Goal: Task Accomplishment & Management: Manage account settings

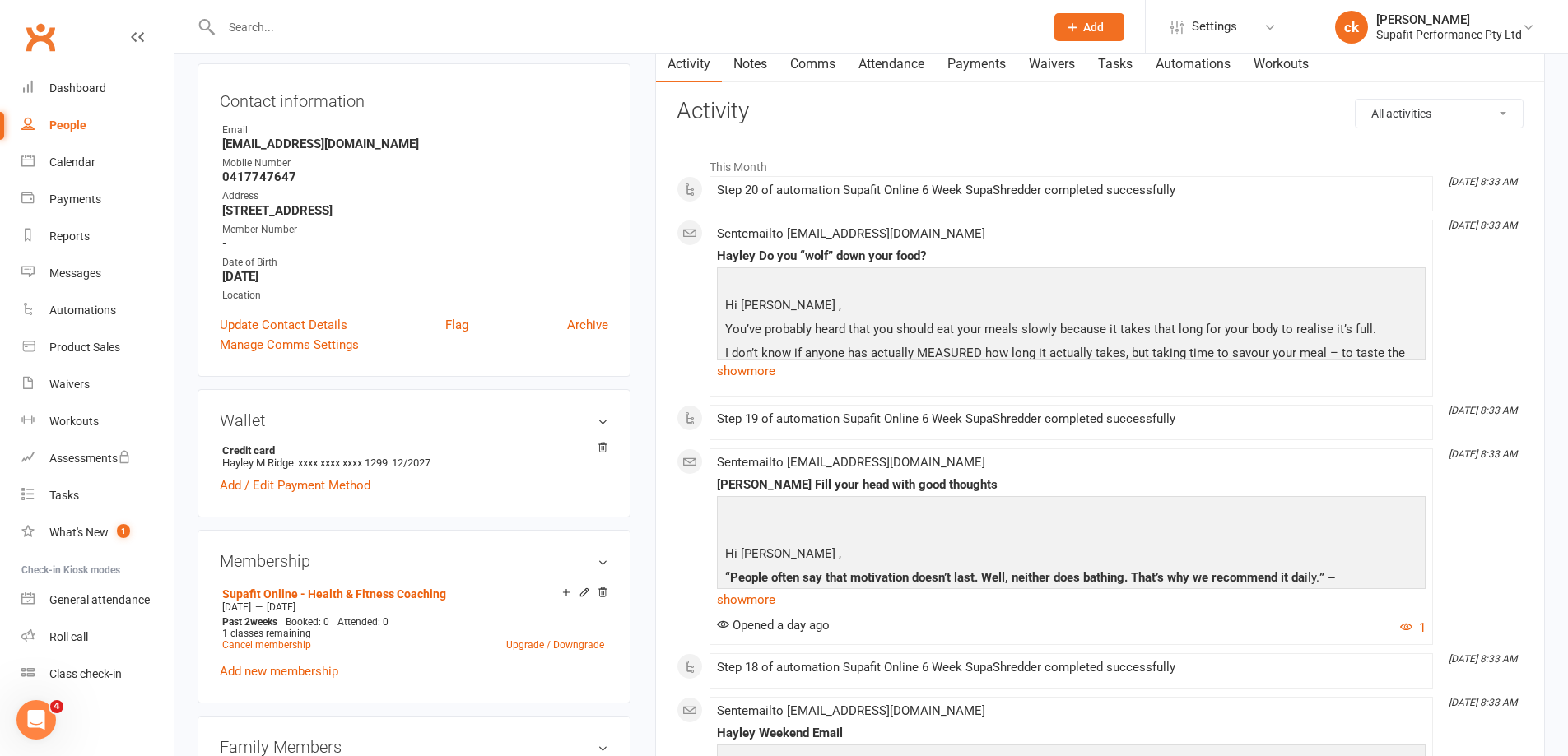
scroll to position [83, 0]
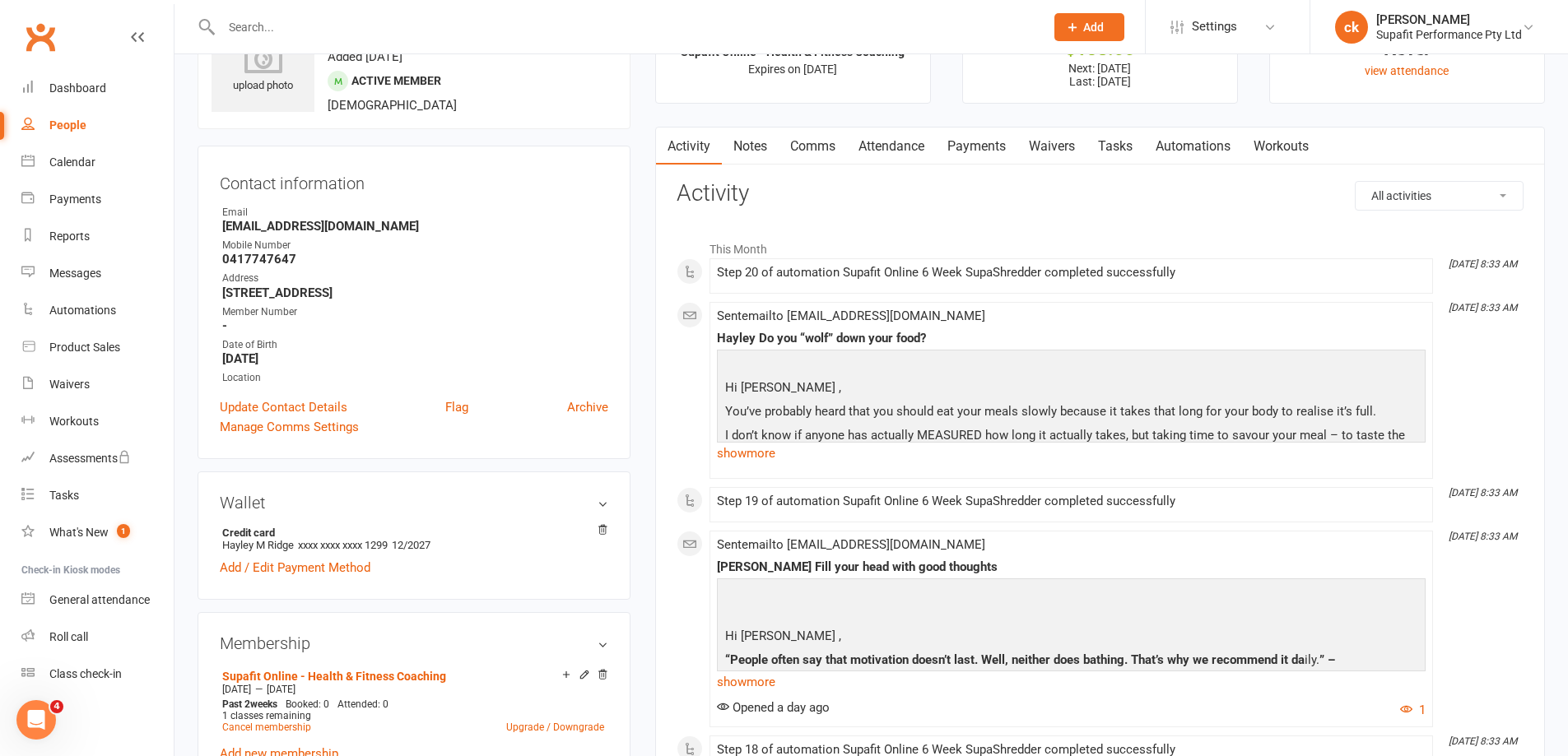
click at [992, 146] on link "Payments" at bounding box center [976, 146] width 82 height 38
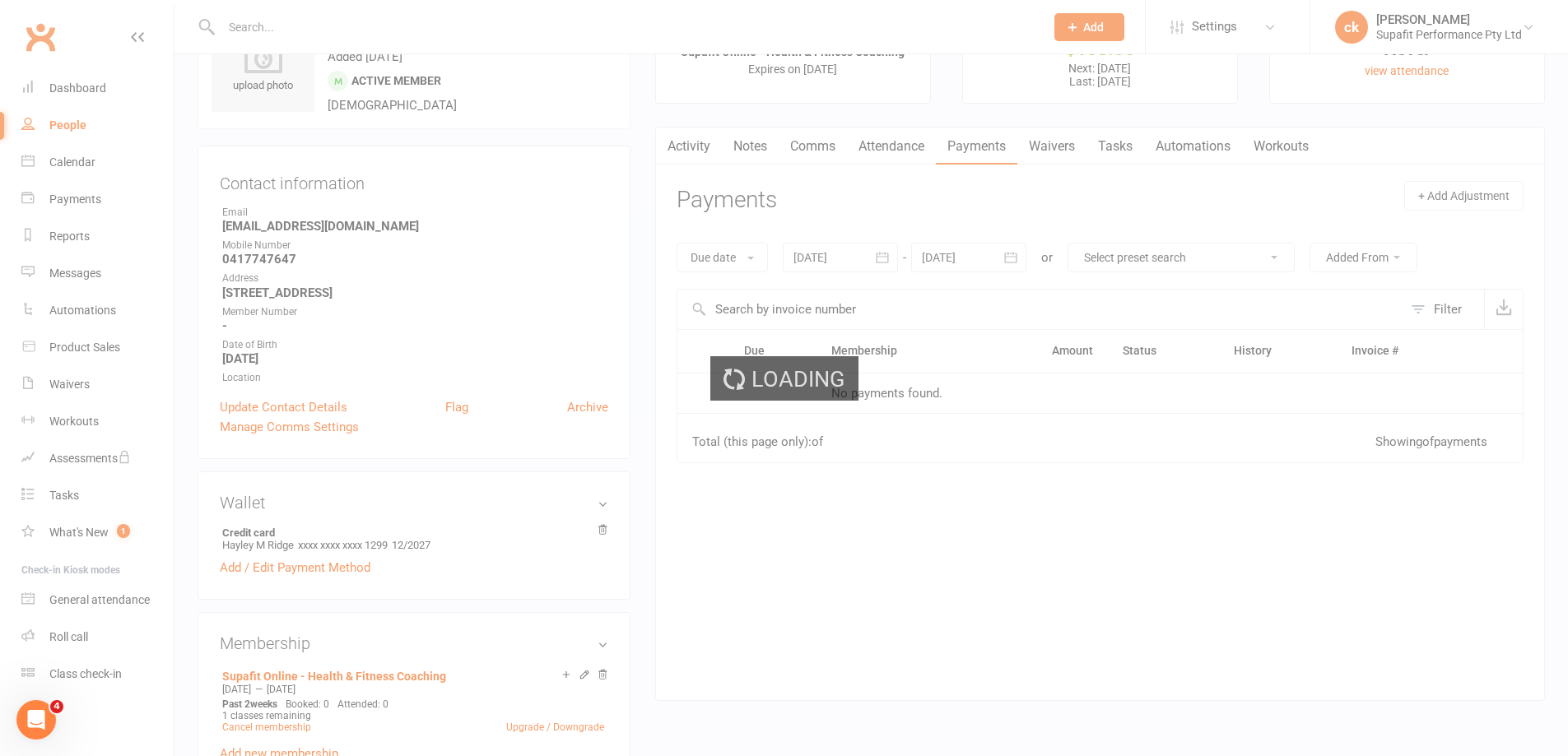
click at [979, 145] on div "Loading" at bounding box center [784, 378] width 1568 height 756
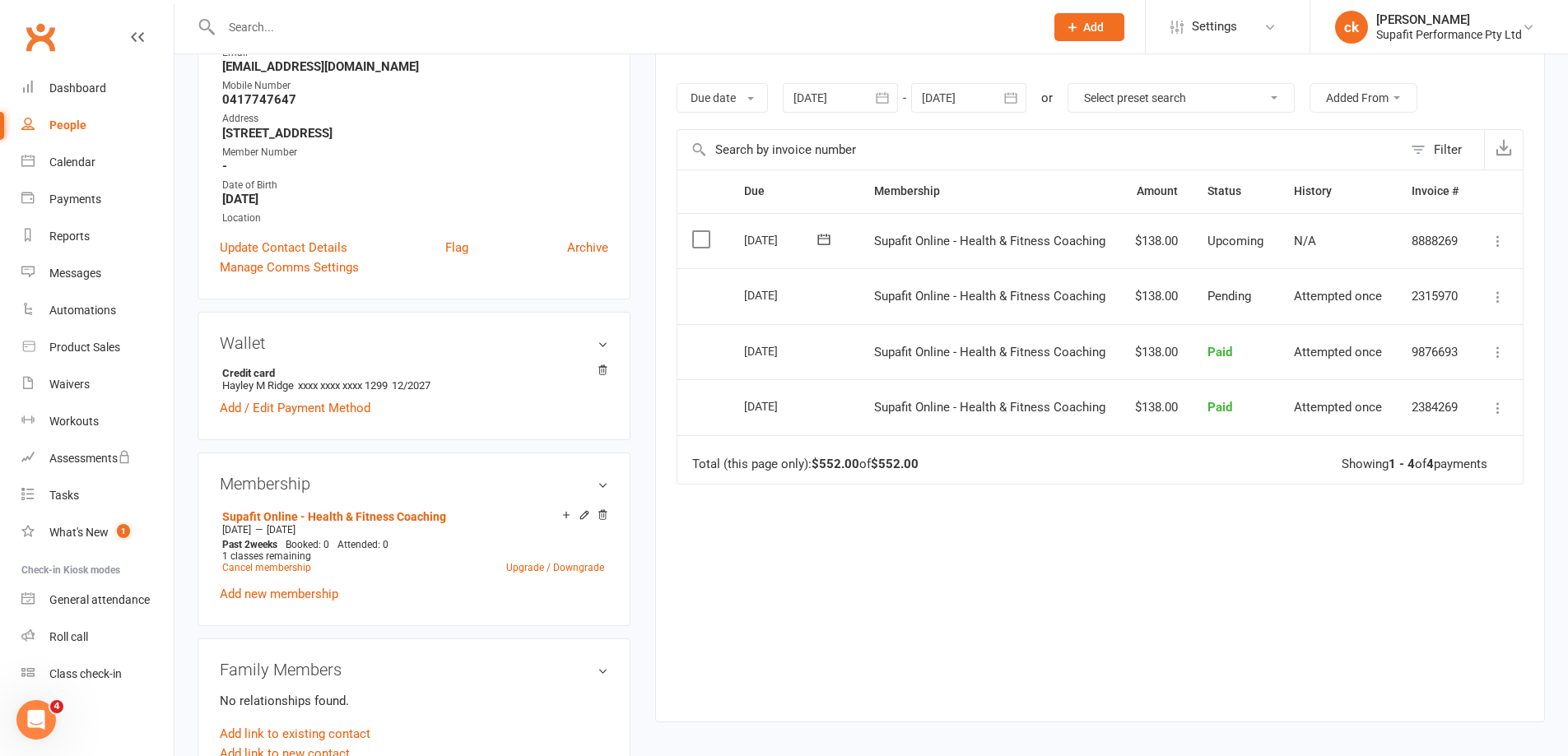
scroll to position [146, 0]
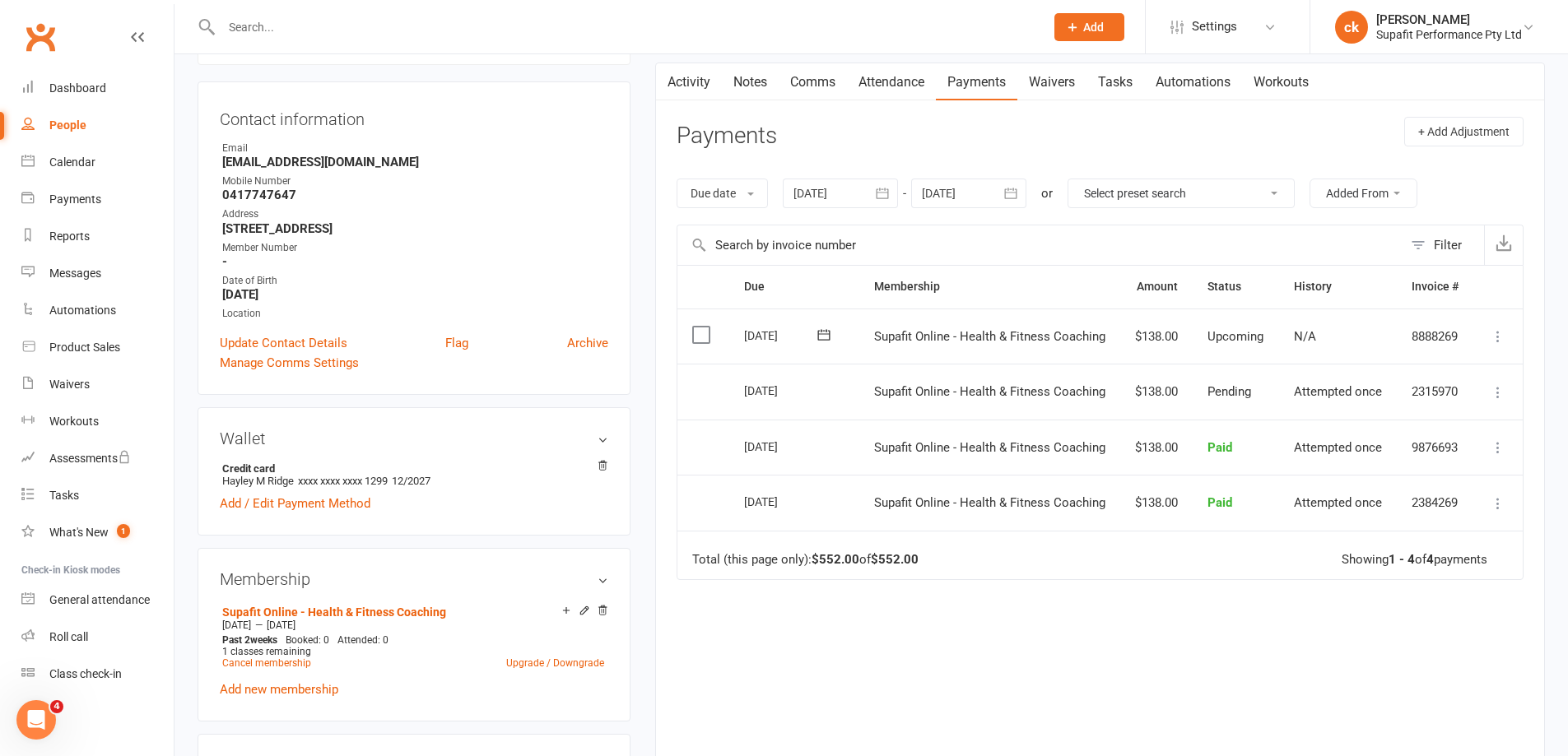
click at [1005, 194] on icon "button" at bounding box center [1011, 193] width 17 height 17
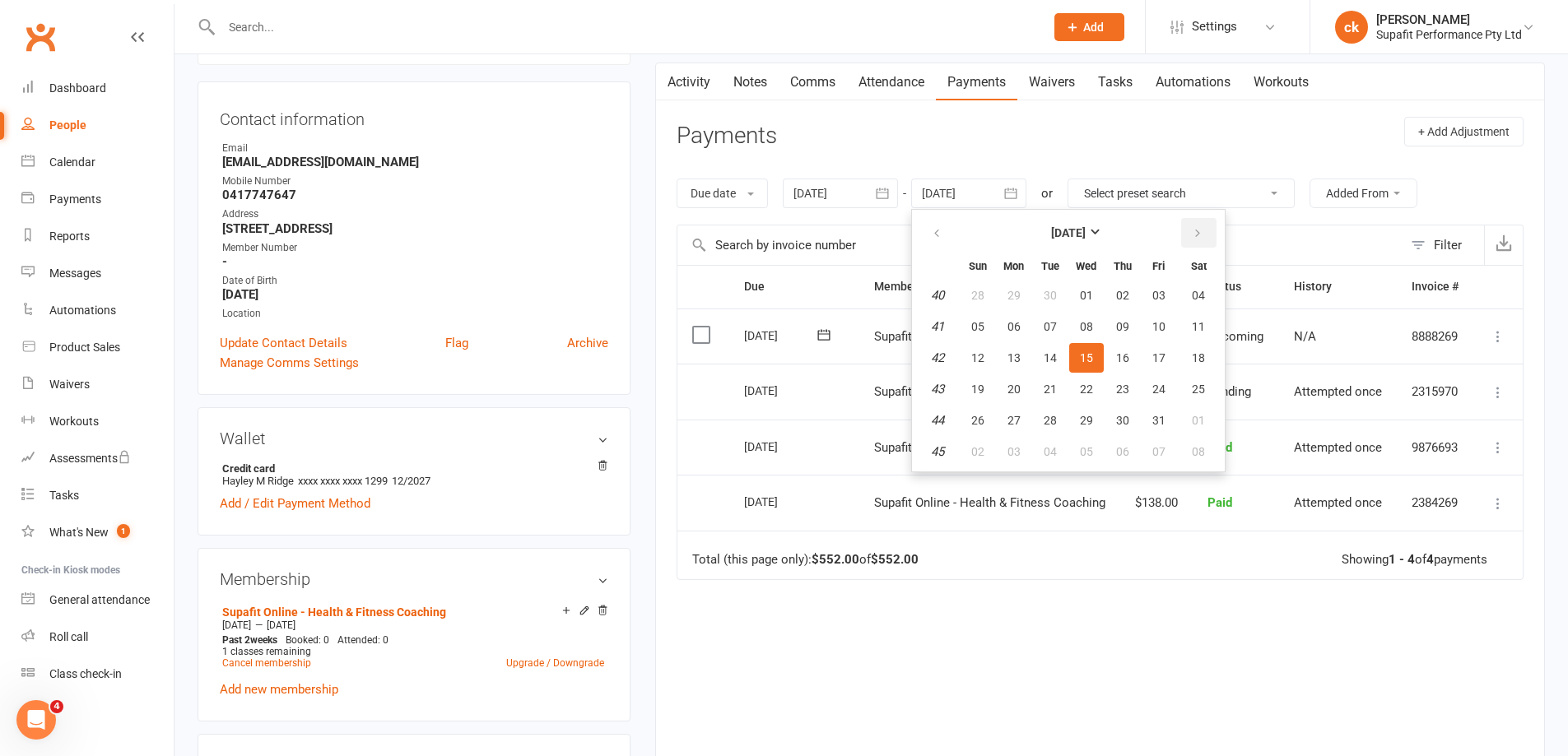
click at [1202, 234] on icon "button" at bounding box center [1197, 234] width 12 height 13
click at [1202, 453] on span "06" at bounding box center [1198, 451] width 13 height 13
type input "[DATE]"
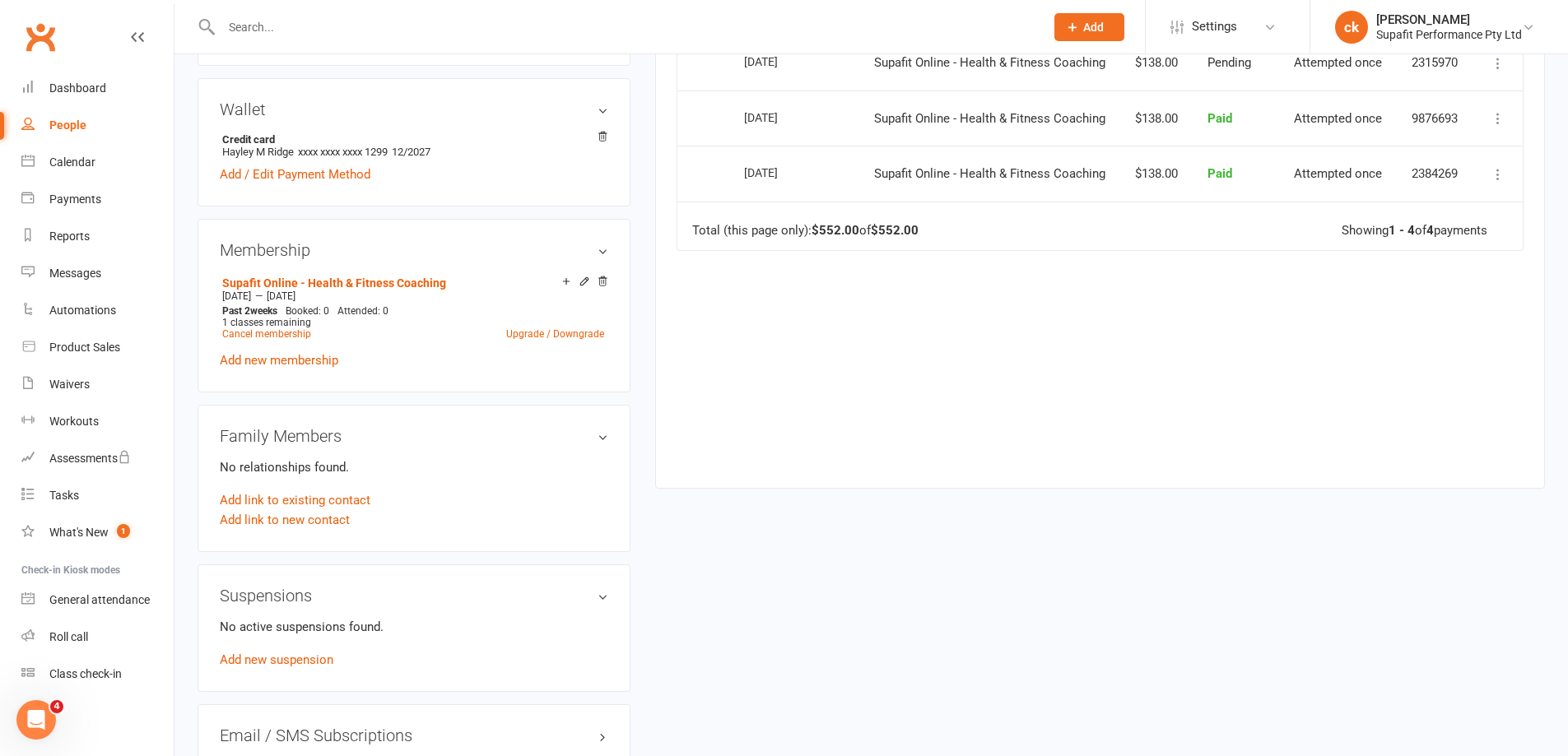
scroll to position [311, 0]
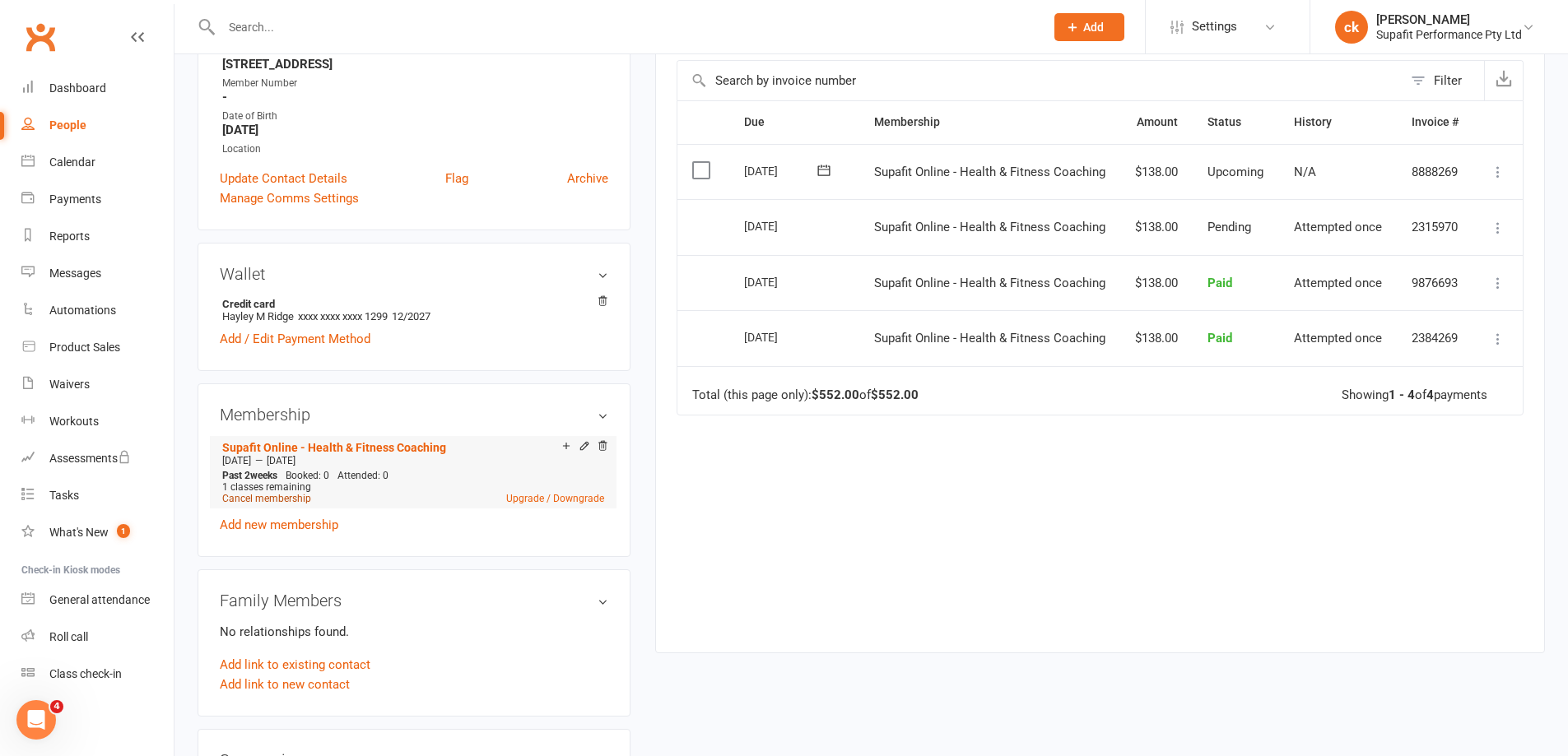
click at [277, 501] on link "Cancel membership" at bounding box center [267, 498] width 89 height 12
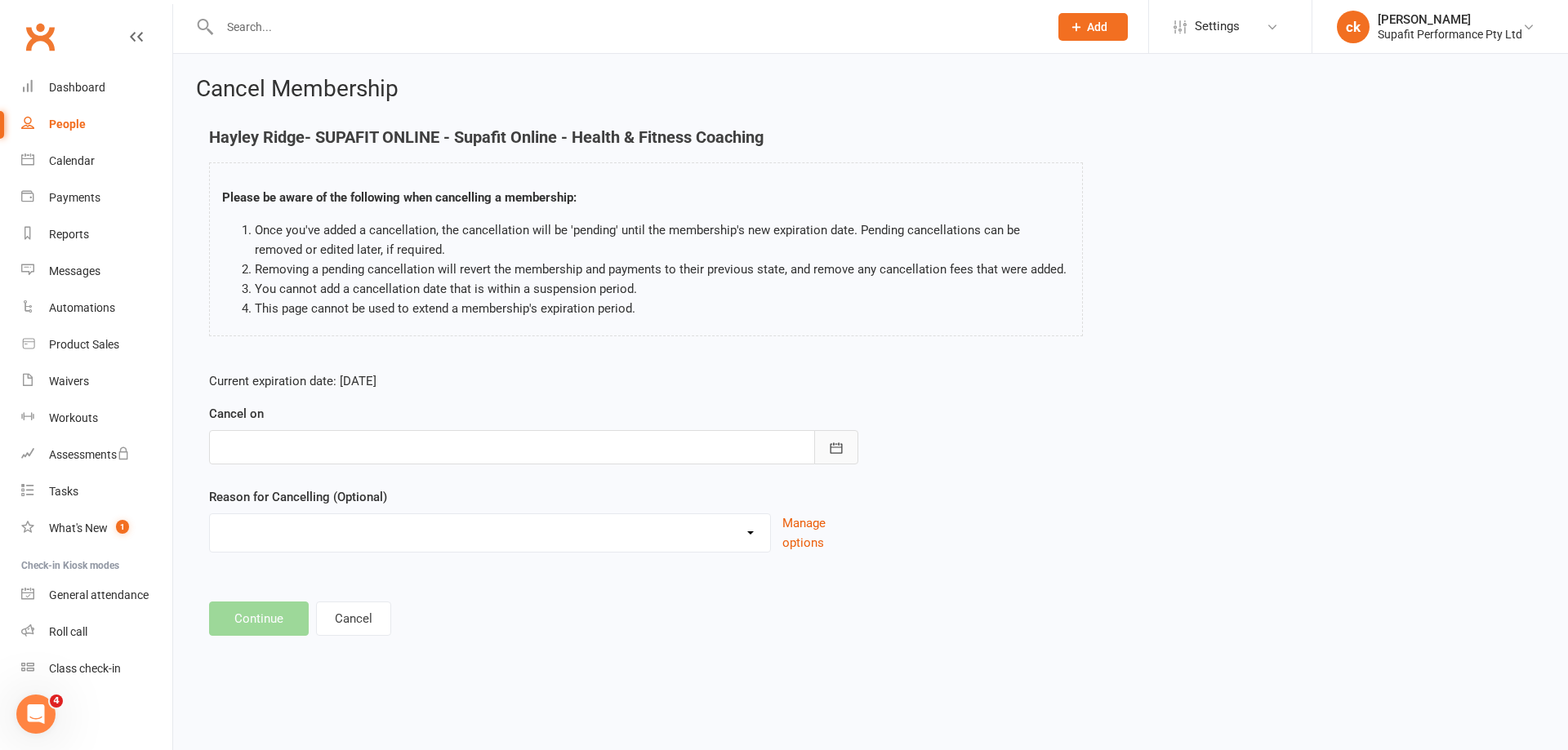
click at [839, 445] on icon "button" at bounding box center [836, 447] width 12 height 11
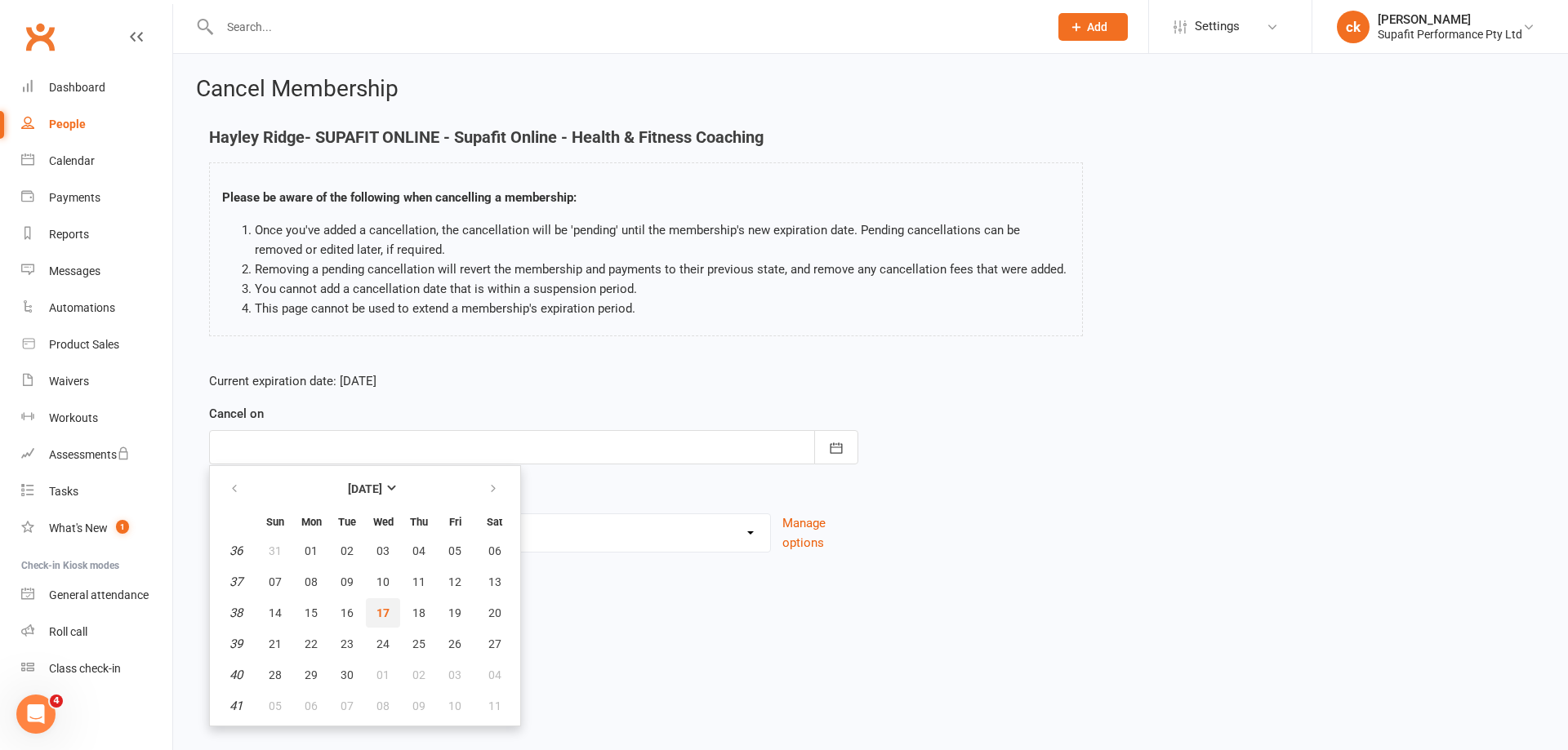
click at [387, 612] on span "17" at bounding box center [383, 612] width 13 height 13
type input "[DATE]"
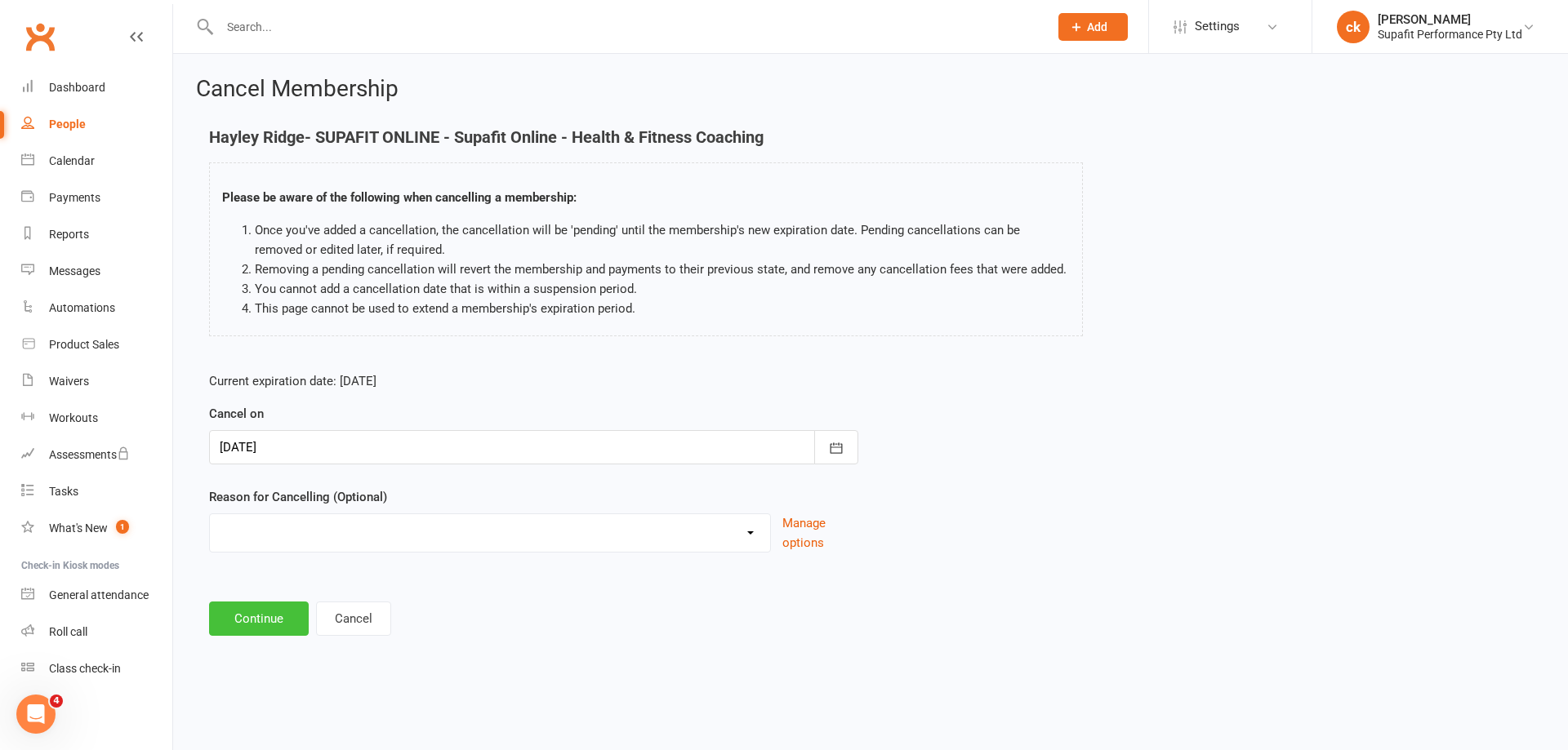
click at [254, 618] on button "Continue" at bounding box center [259, 619] width 100 height 34
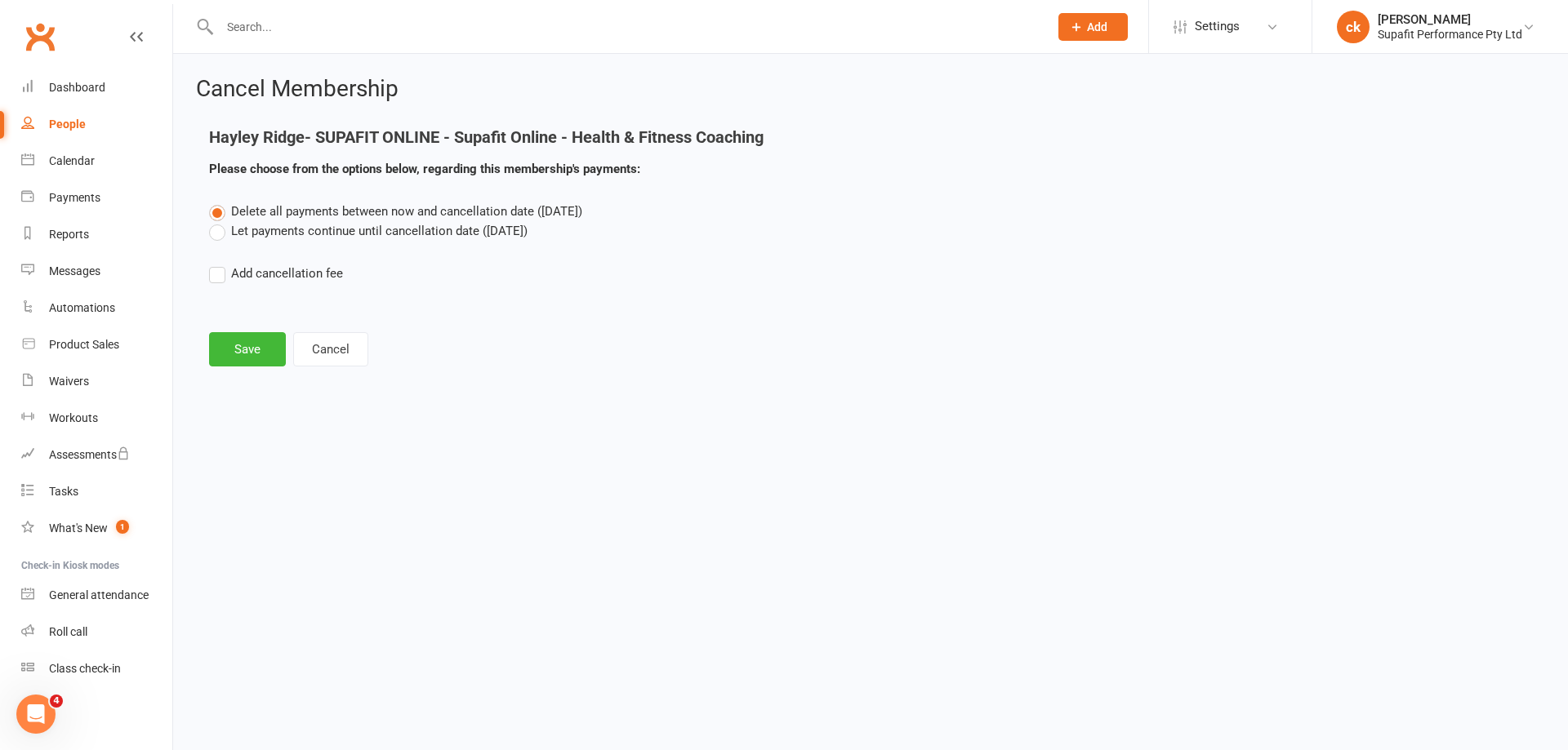
click at [225, 230] on label "Let payments continue until cancellation date ([DATE])" at bounding box center [368, 231] width 319 height 20
click at [220, 221] on input "Let payments continue until cancellation date ([DATE])" at bounding box center [214, 221] width 11 height 0
click at [228, 337] on button "Save" at bounding box center [247, 350] width 77 height 34
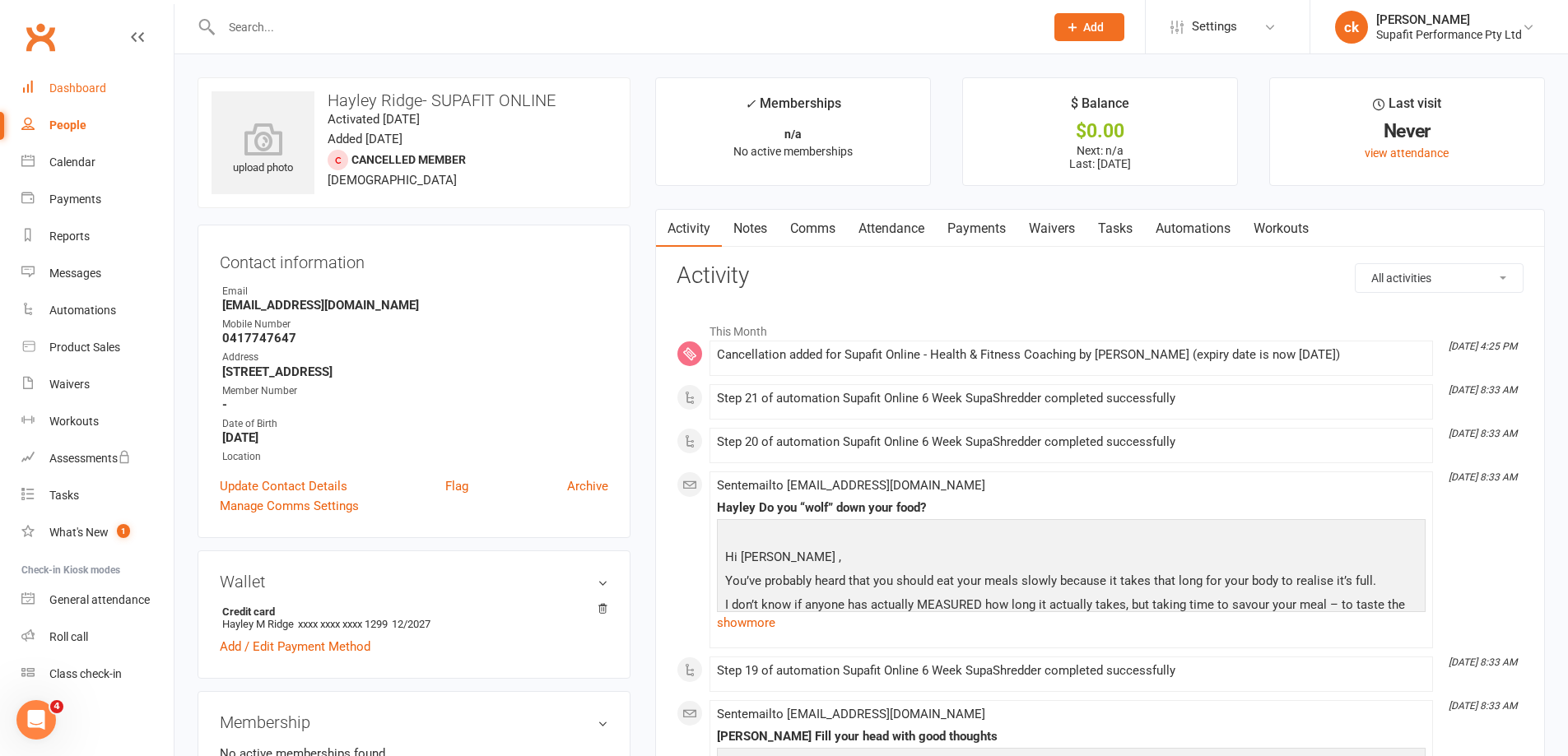
click at [46, 88] on link "Dashboard" at bounding box center [97, 88] width 152 height 37
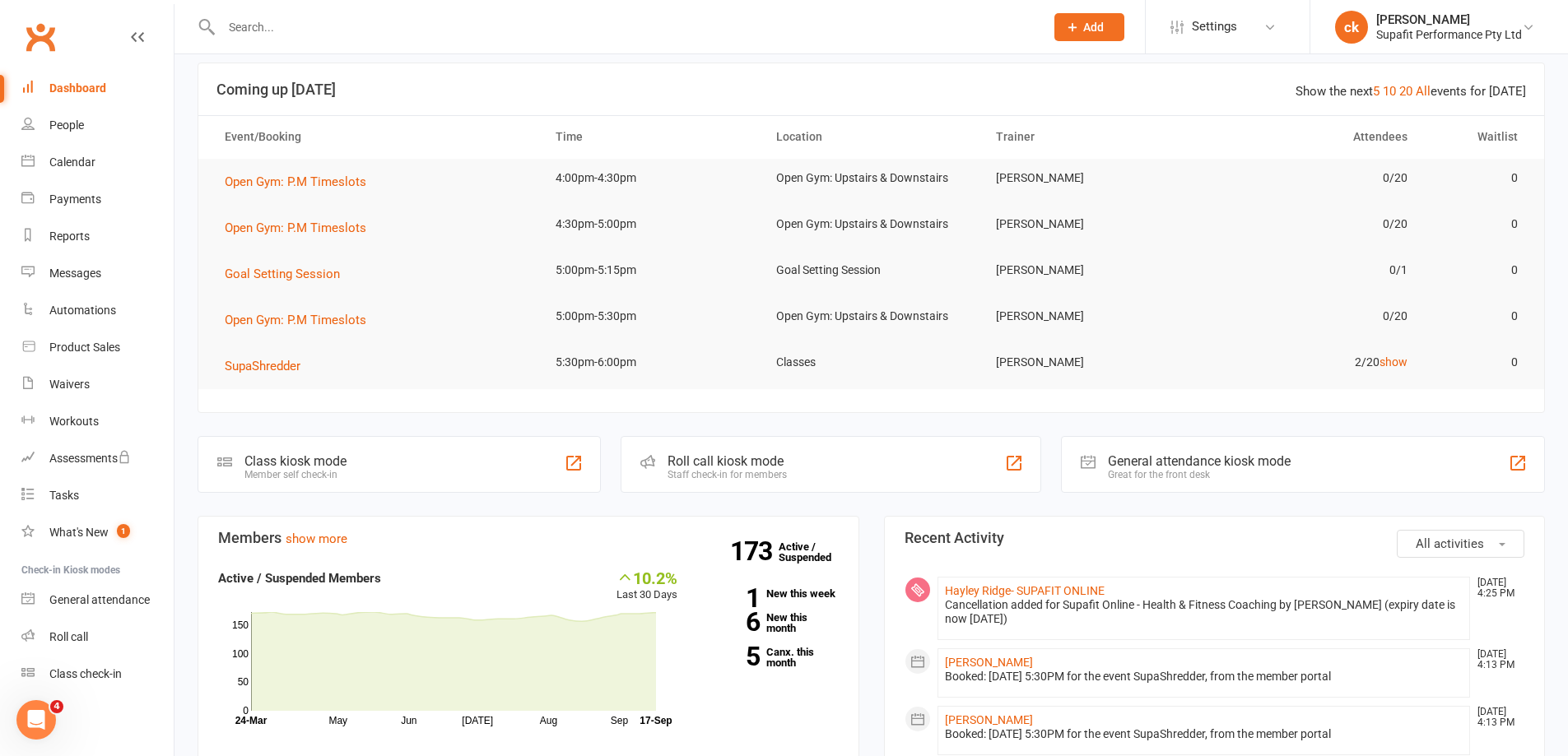
scroll to position [164, 0]
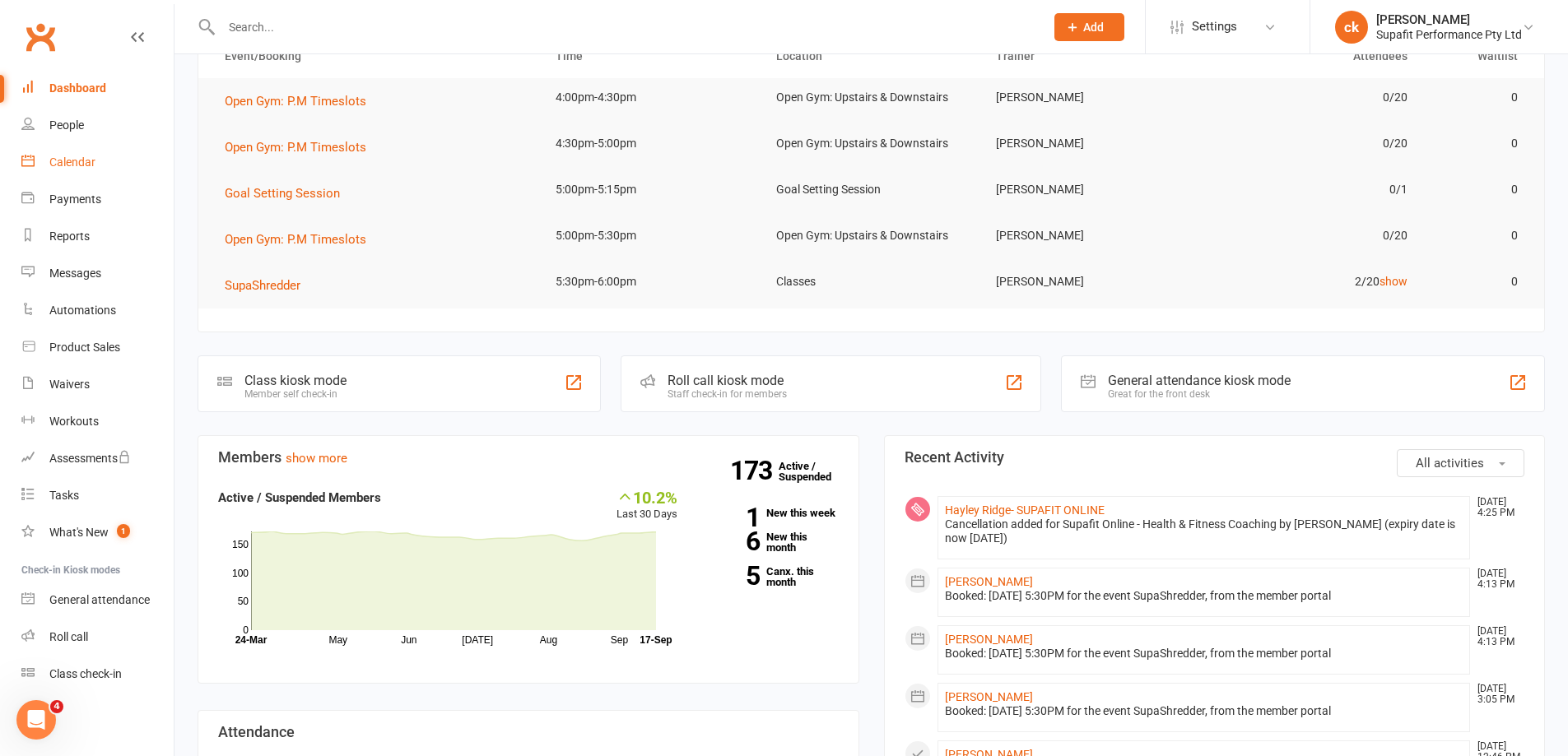
click at [61, 153] on link "Calendar" at bounding box center [97, 162] width 152 height 37
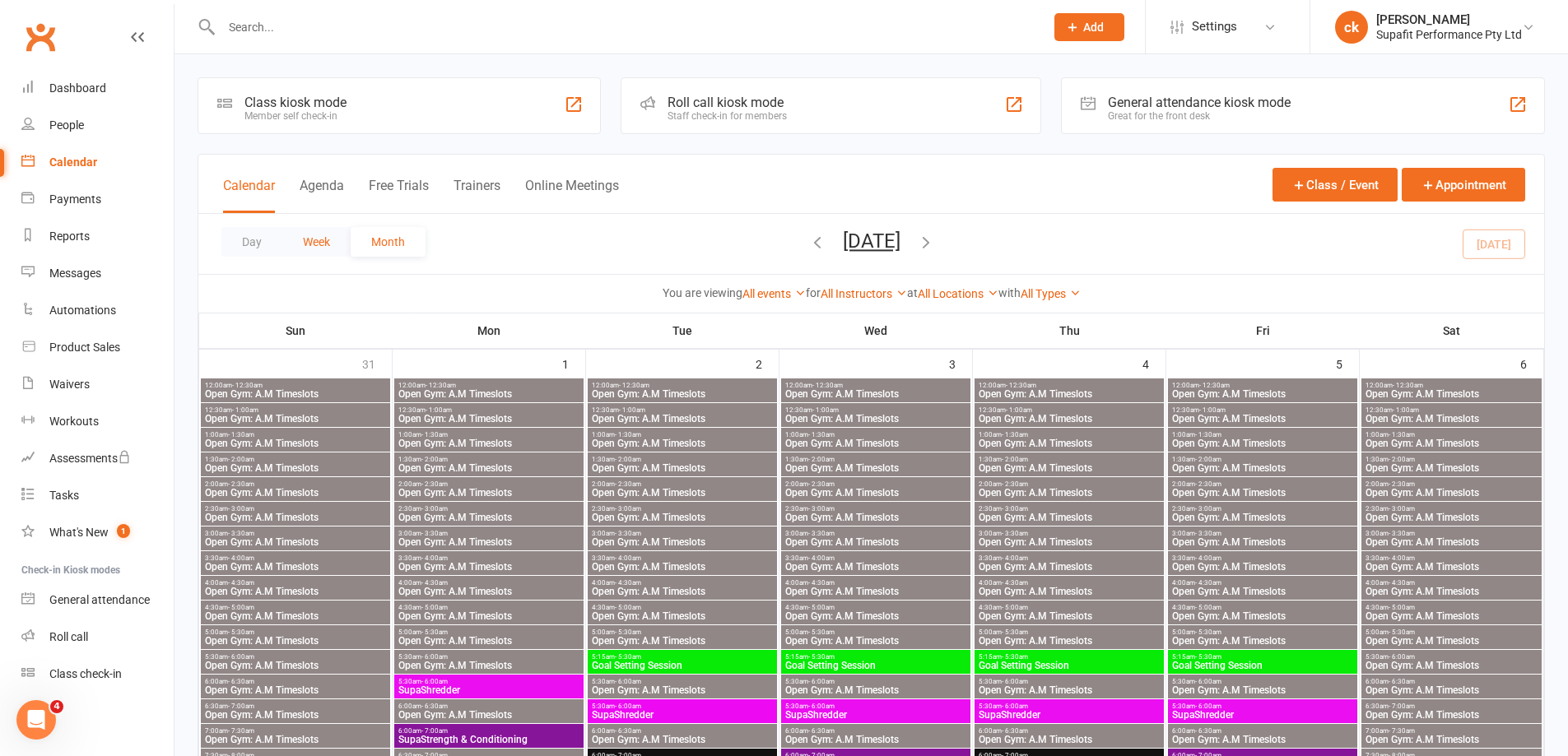
click at [310, 243] on button "Week" at bounding box center [316, 242] width 69 height 30
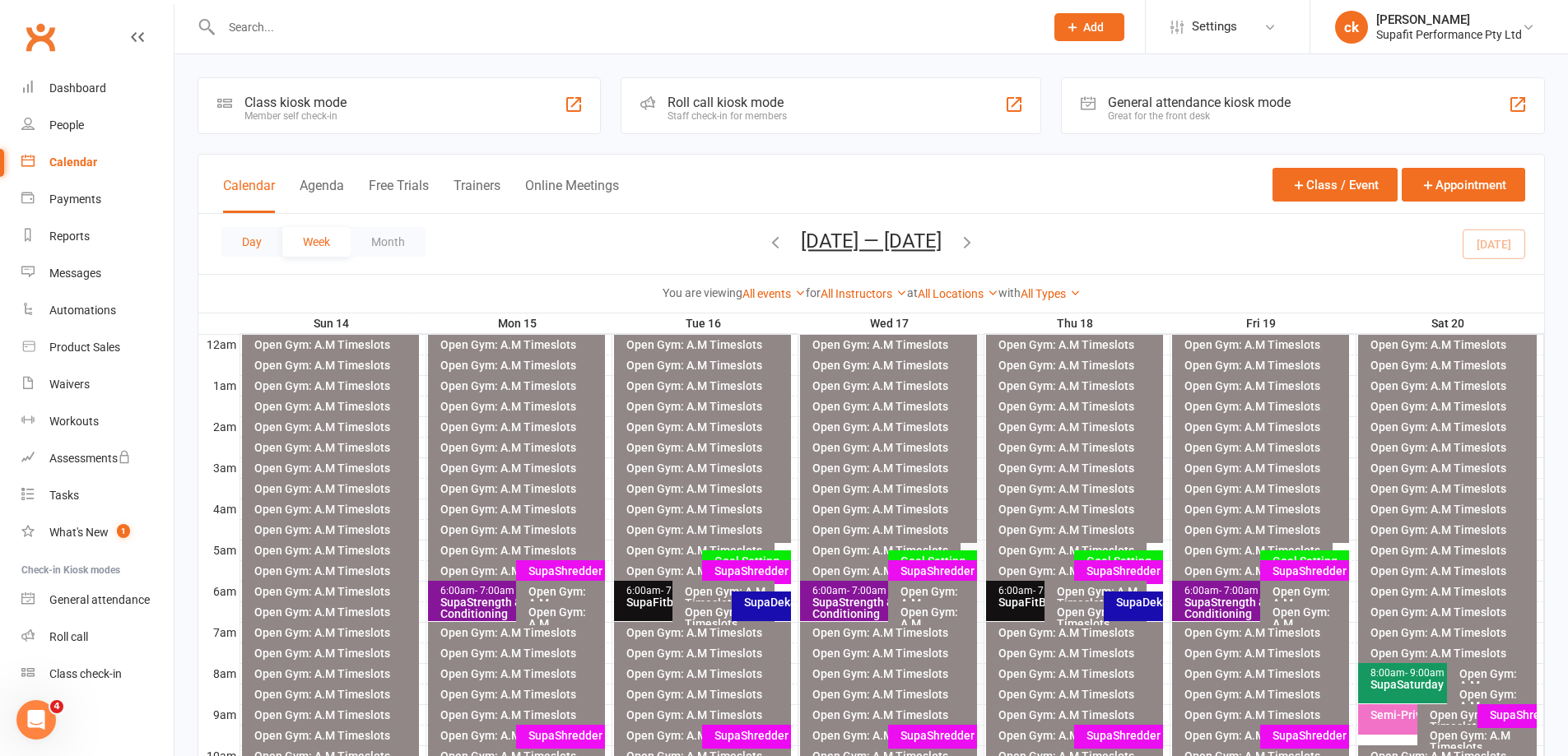
click at [263, 245] on button "Day" at bounding box center [252, 242] width 61 height 30
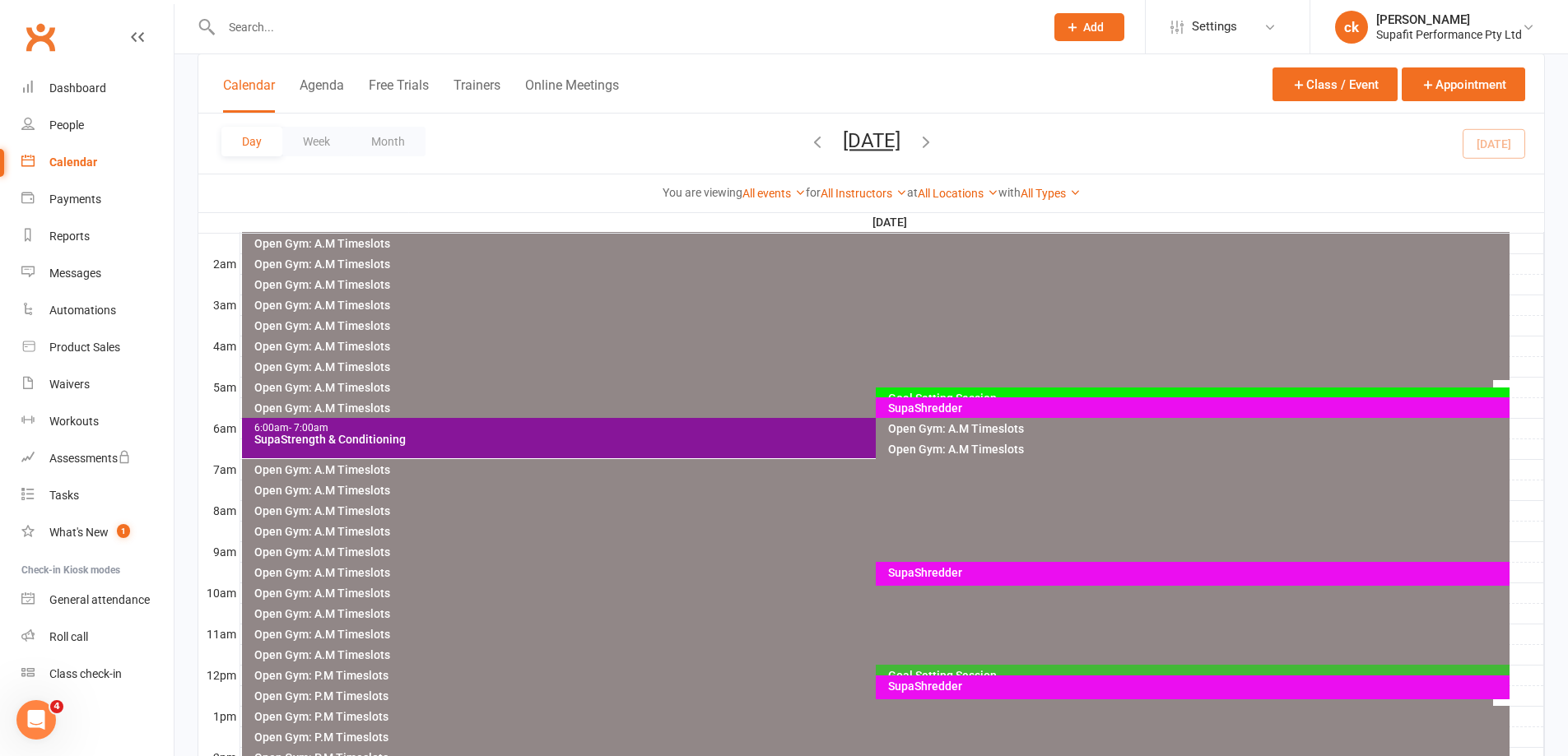
scroll to position [164, 0]
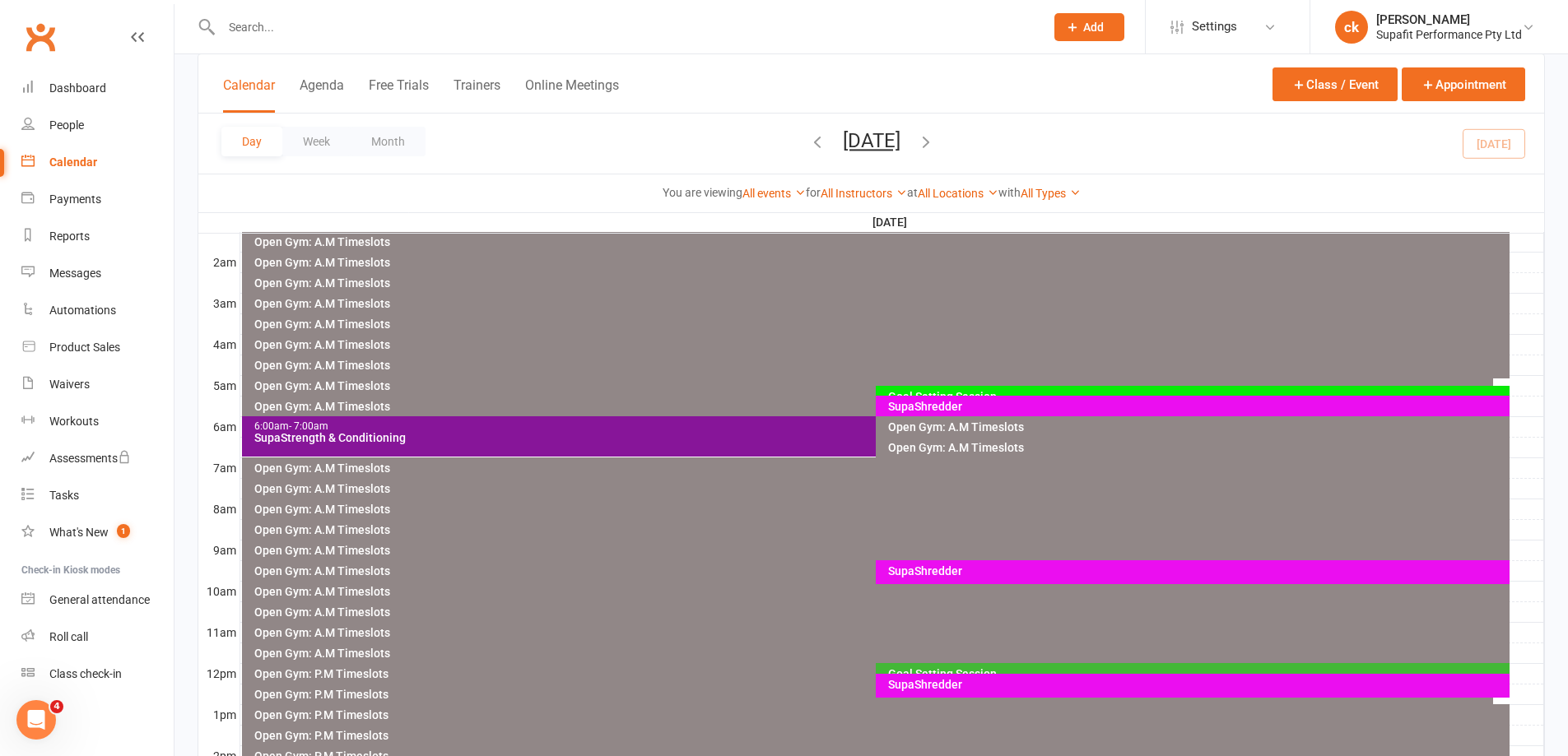
click at [905, 571] on div "SupaShredder" at bounding box center [1196, 571] width 618 height 12
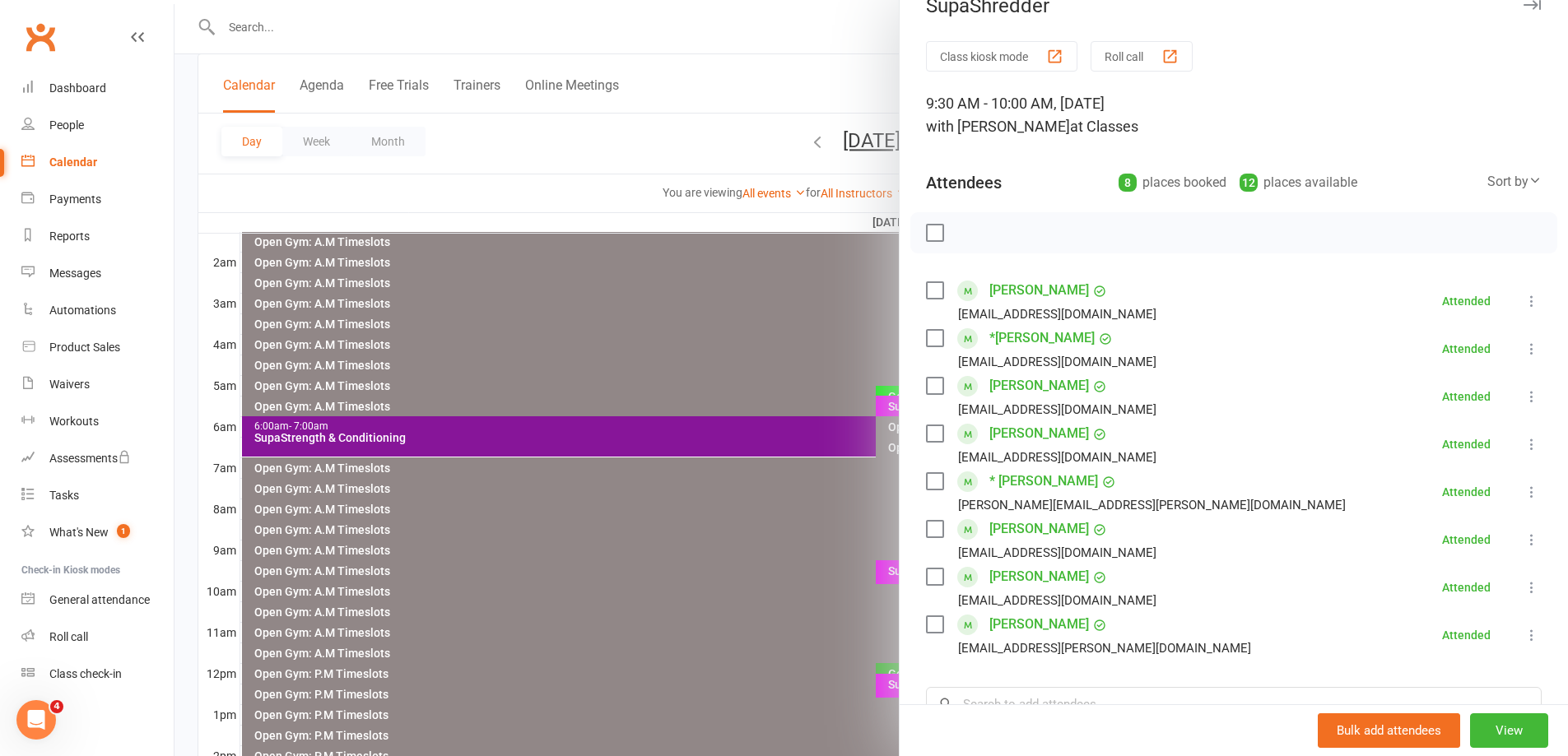
scroll to position [0, 0]
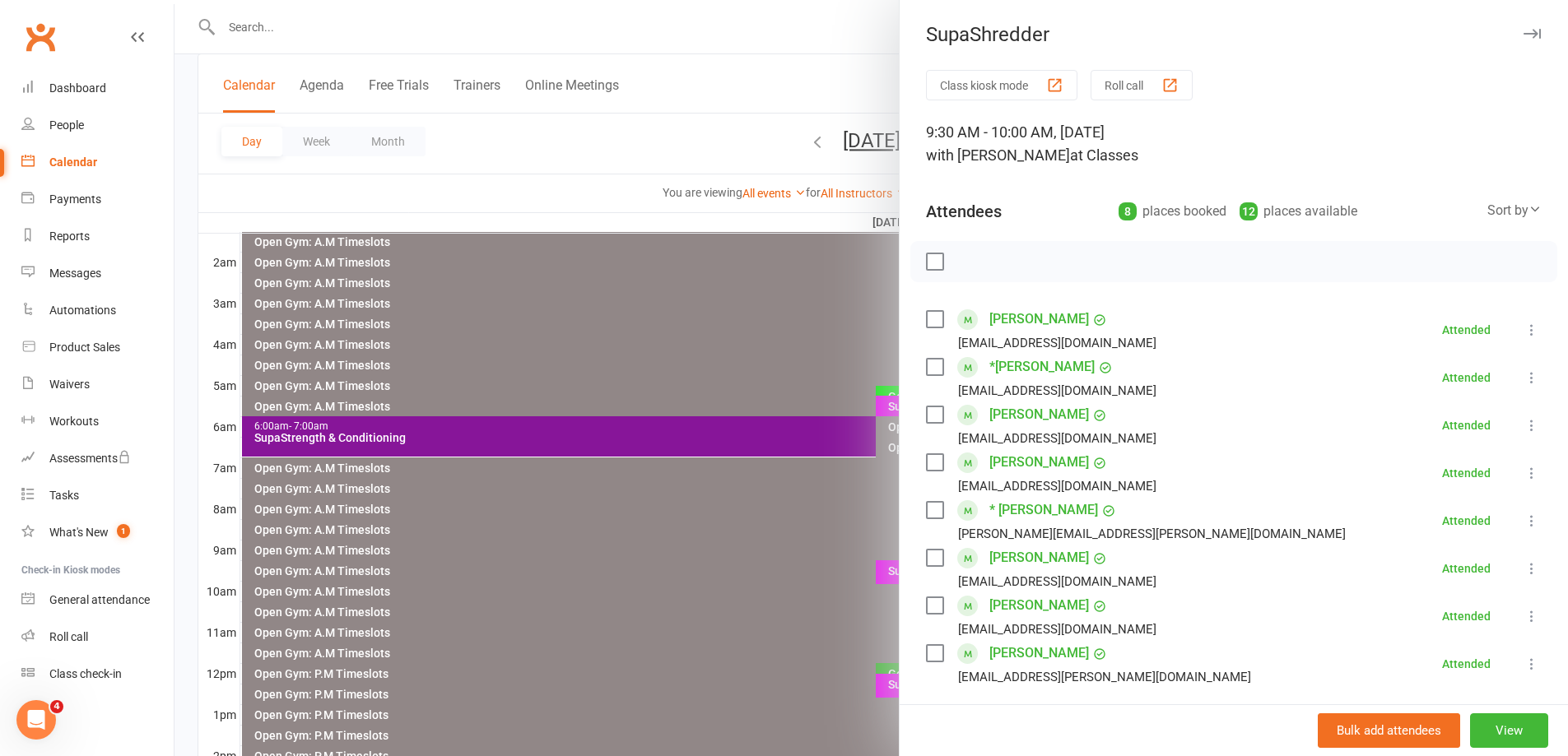
click at [747, 602] on div at bounding box center [870, 378] width 1393 height 756
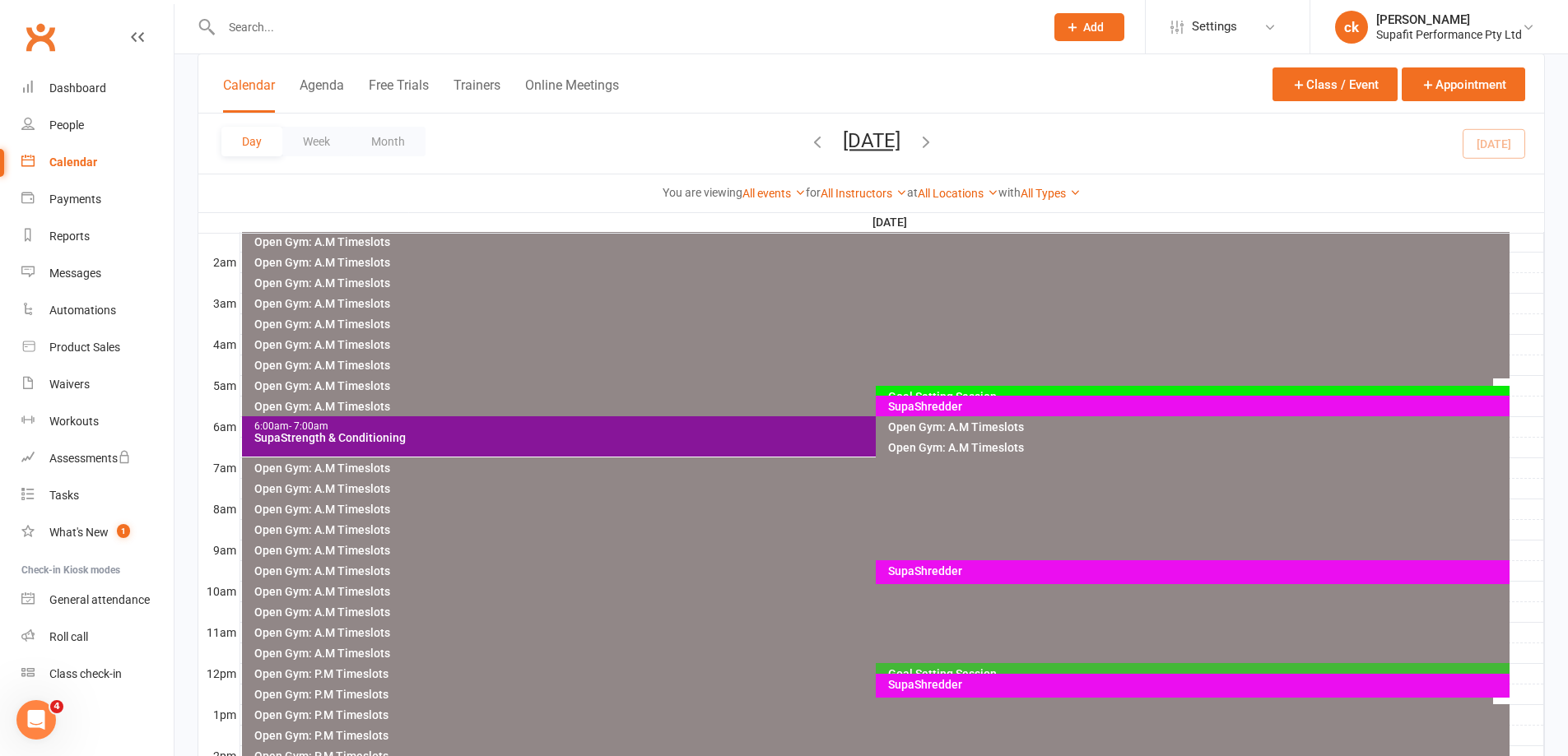
click at [923, 688] on div "SupaShredder" at bounding box center [1196, 684] width 618 height 12
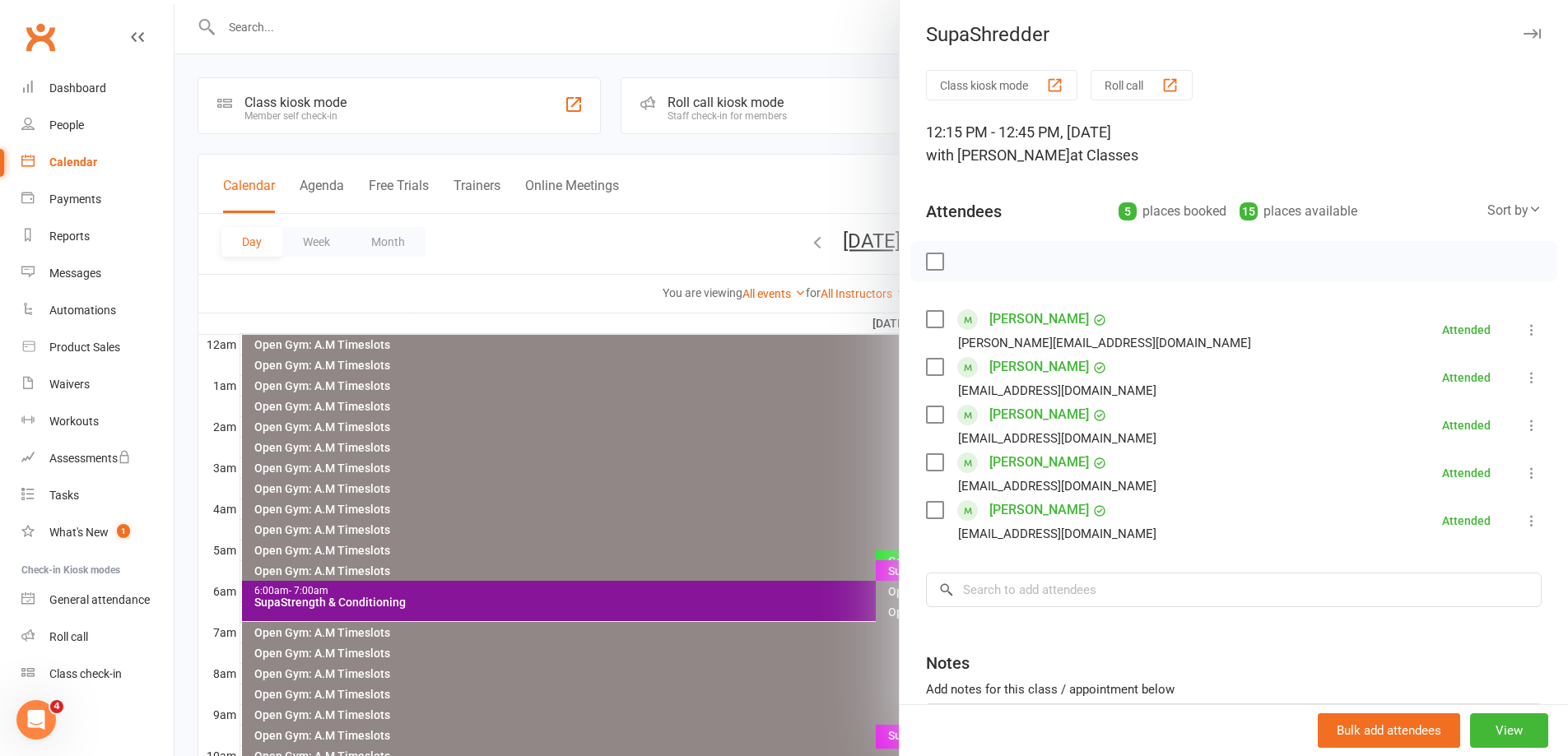
click at [651, 529] on div at bounding box center [870, 378] width 1393 height 756
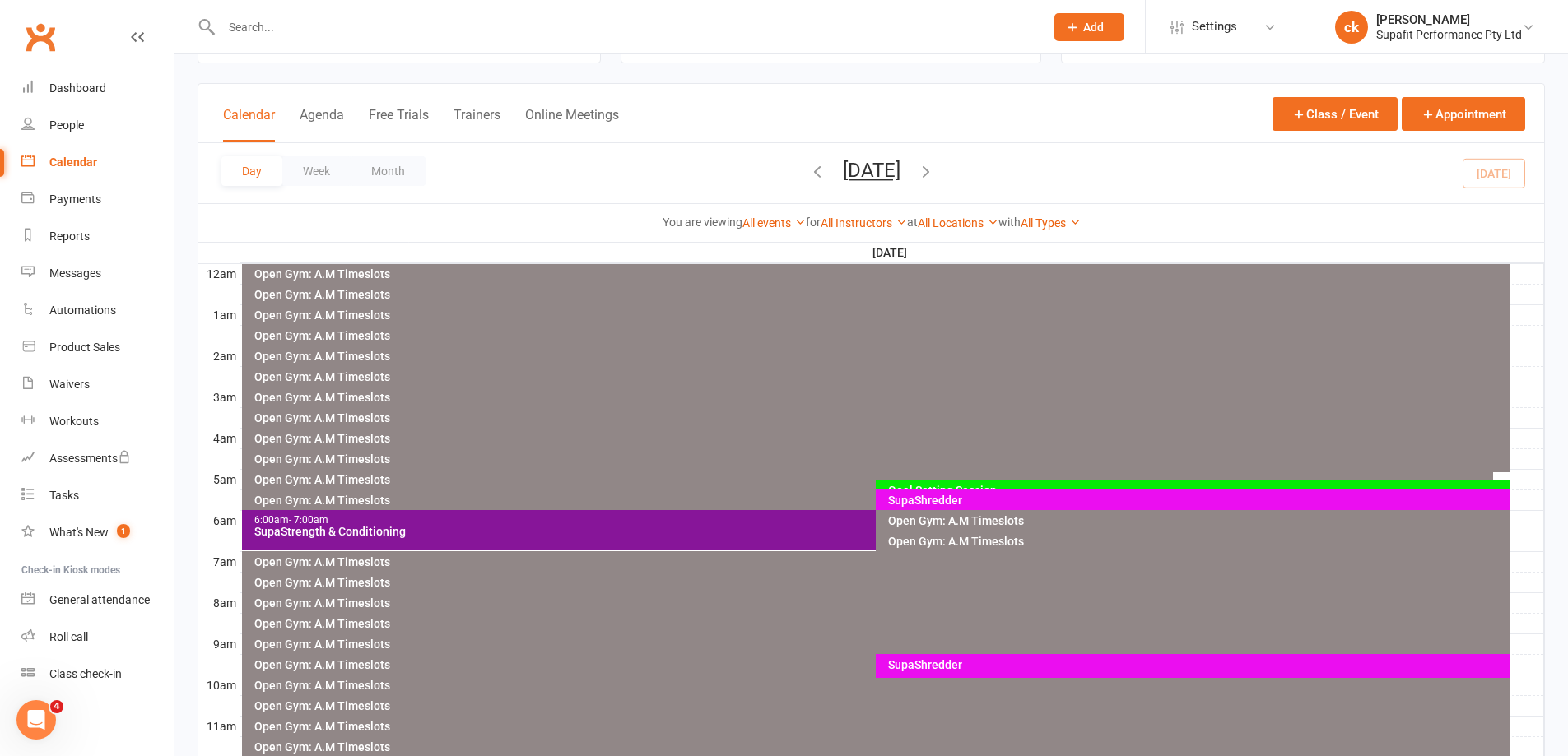
scroll to position [164, 0]
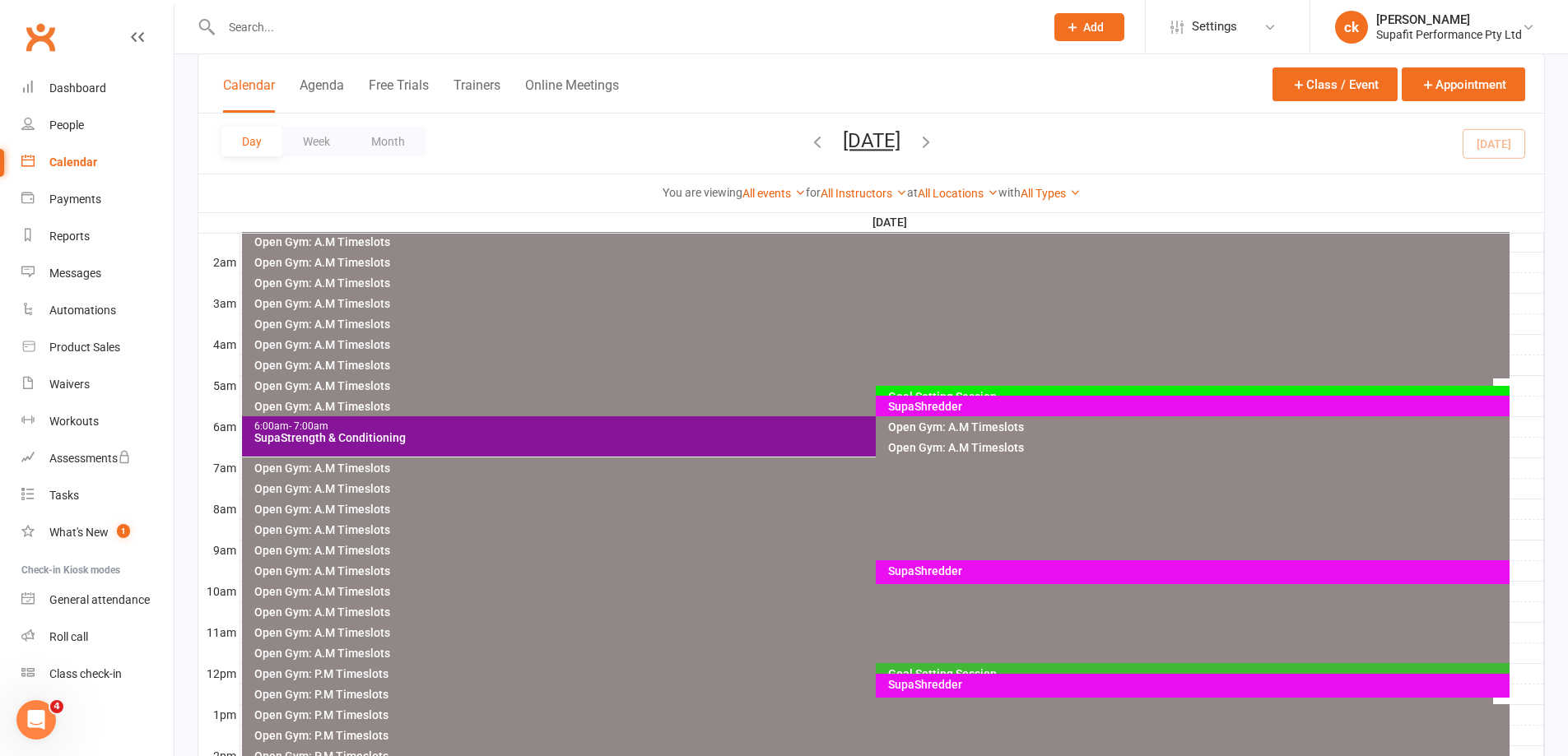
click at [982, 576] on div "SupaShredder" at bounding box center [1196, 571] width 618 height 12
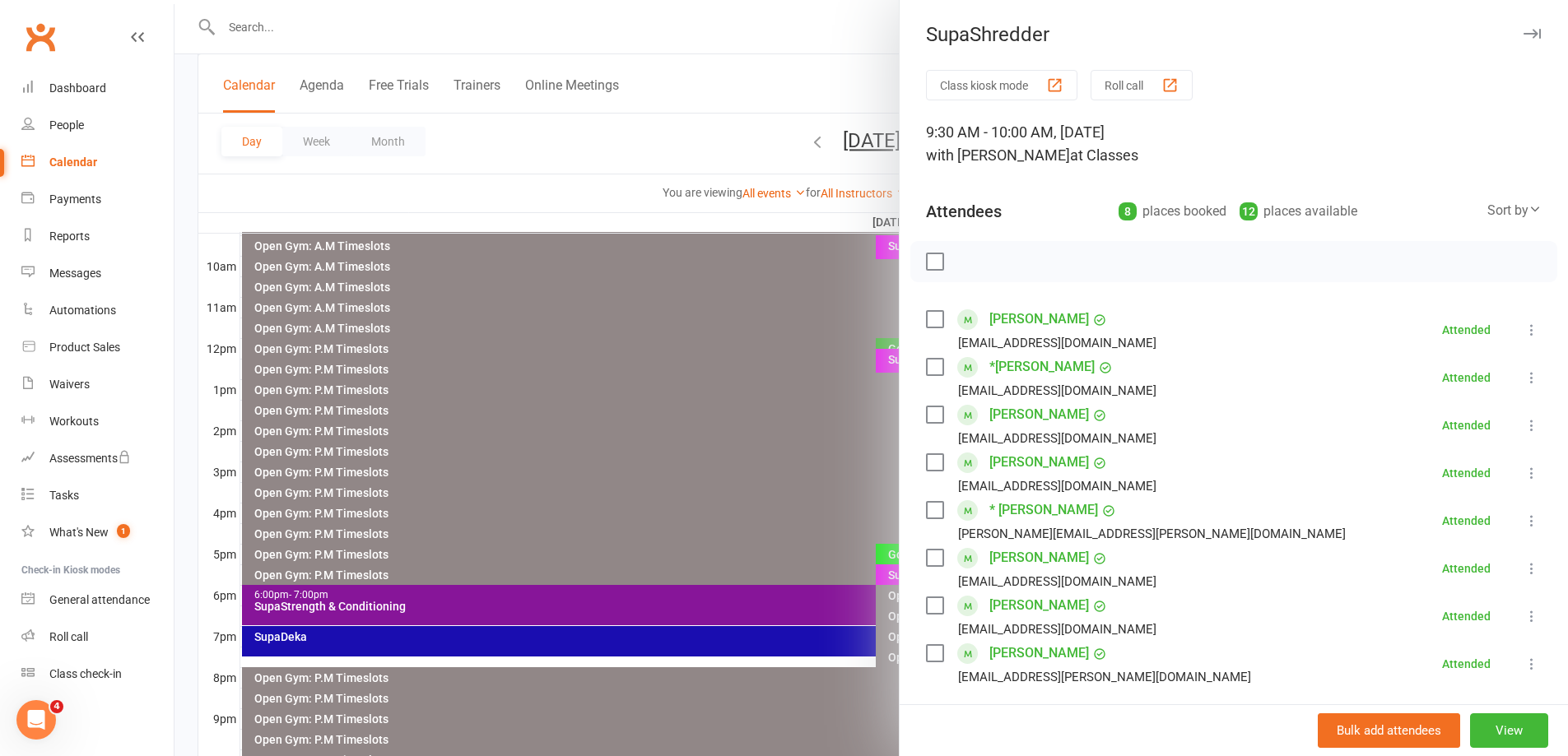
scroll to position [612, 0]
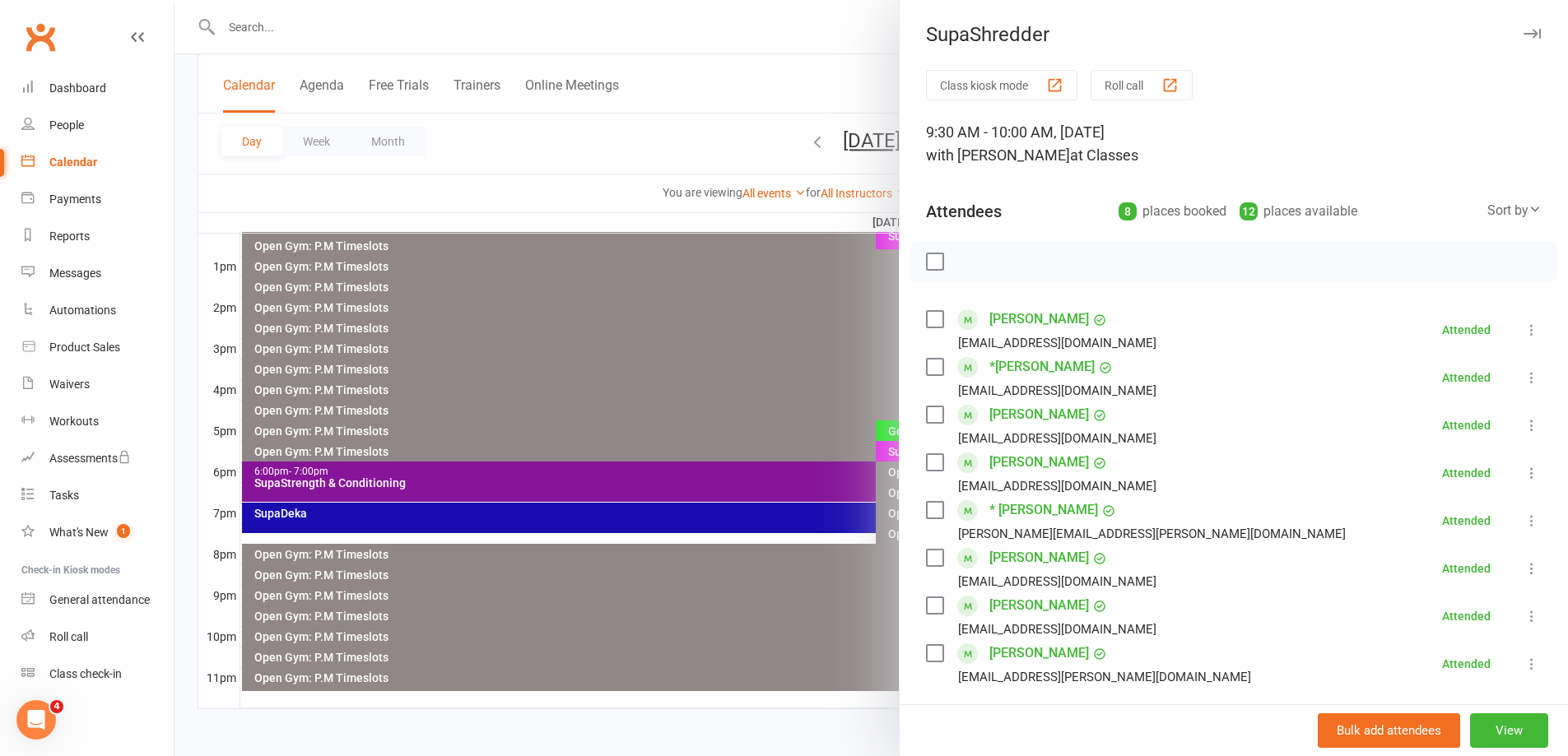
click at [503, 494] on div at bounding box center [870, 378] width 1393 height 756
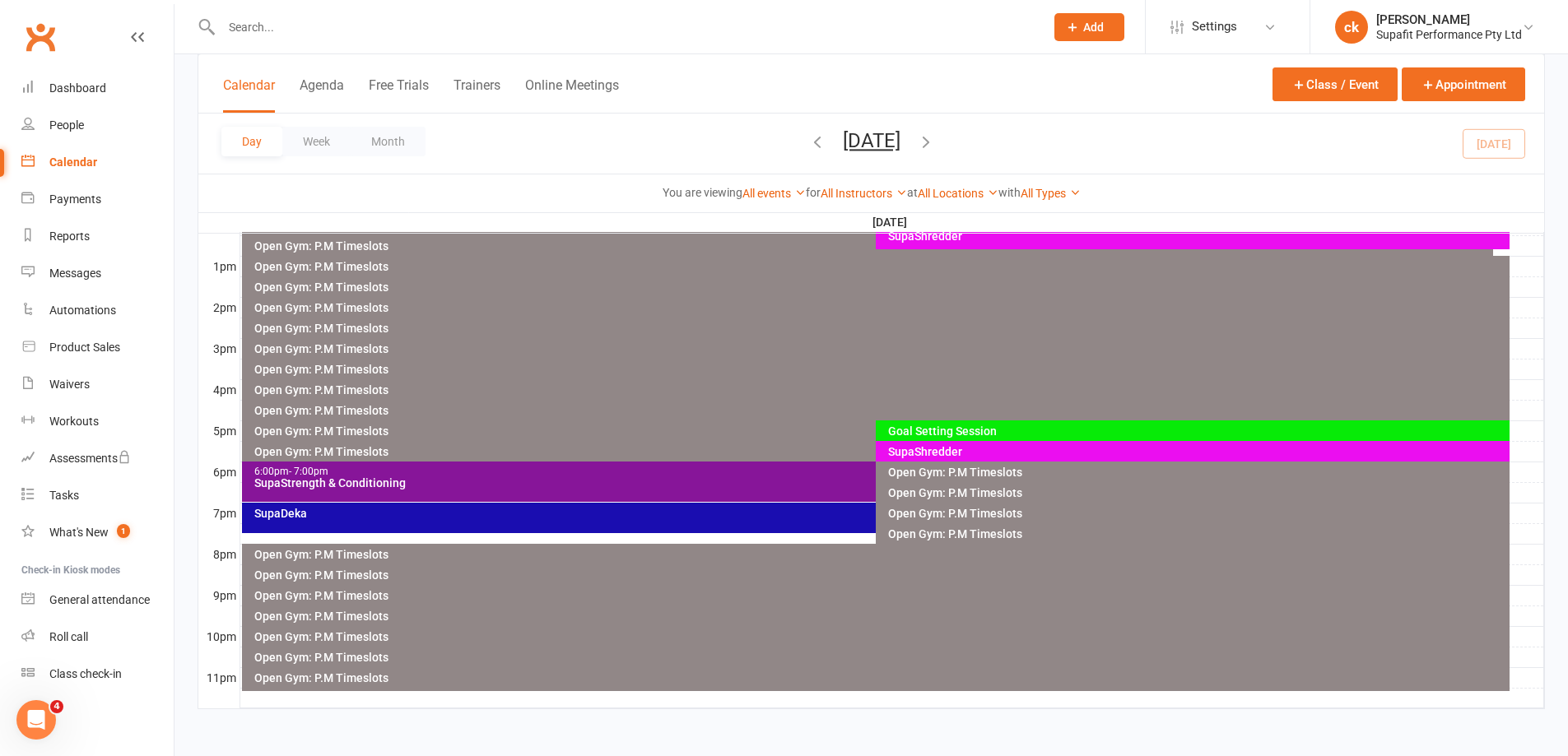
click at [505, 482] on div "SupaStrength & Conditioning" at bounding box center [871, 483] width 1236 height 12
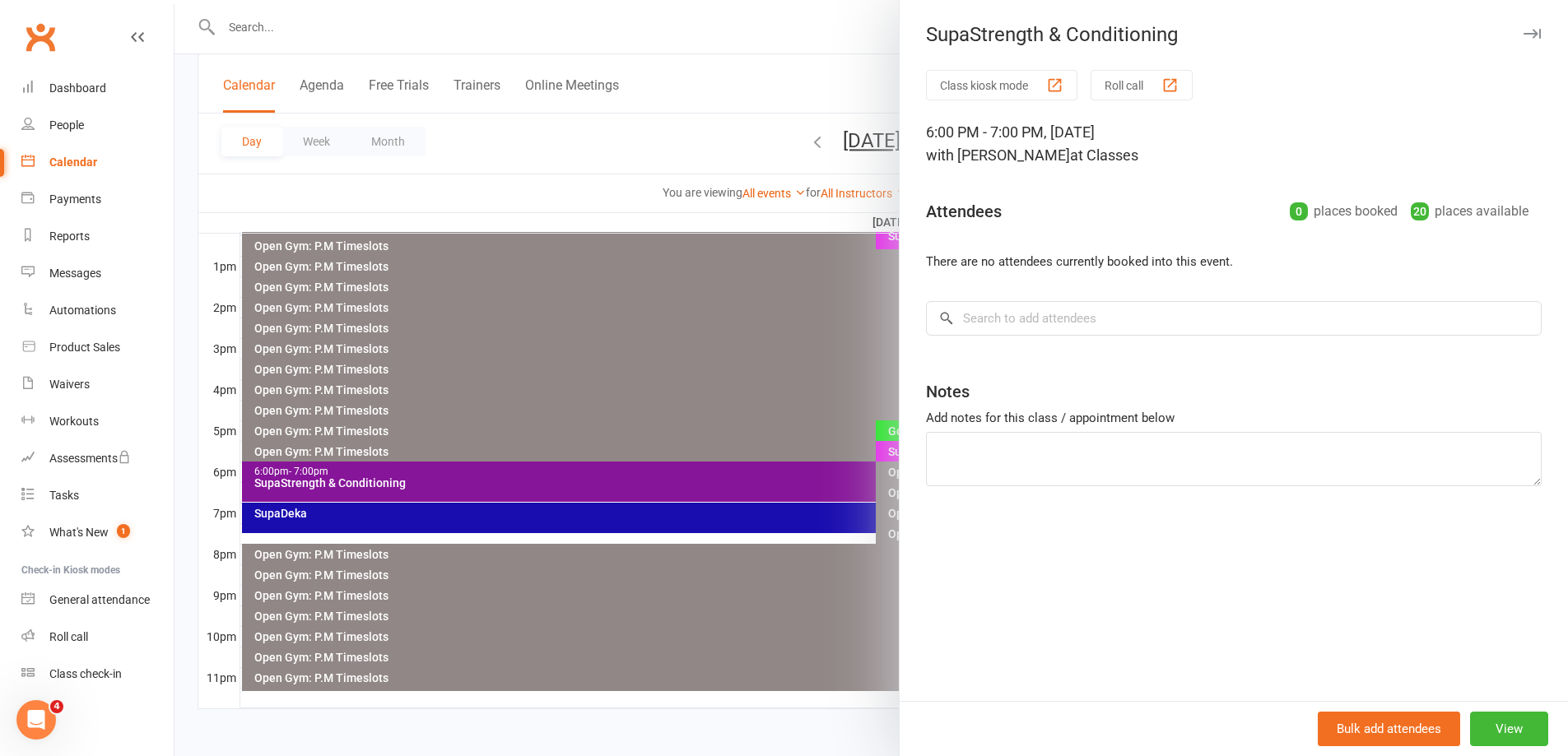
click at [555, 360] on div at bounding box center [870, 378] width 1393 height 756
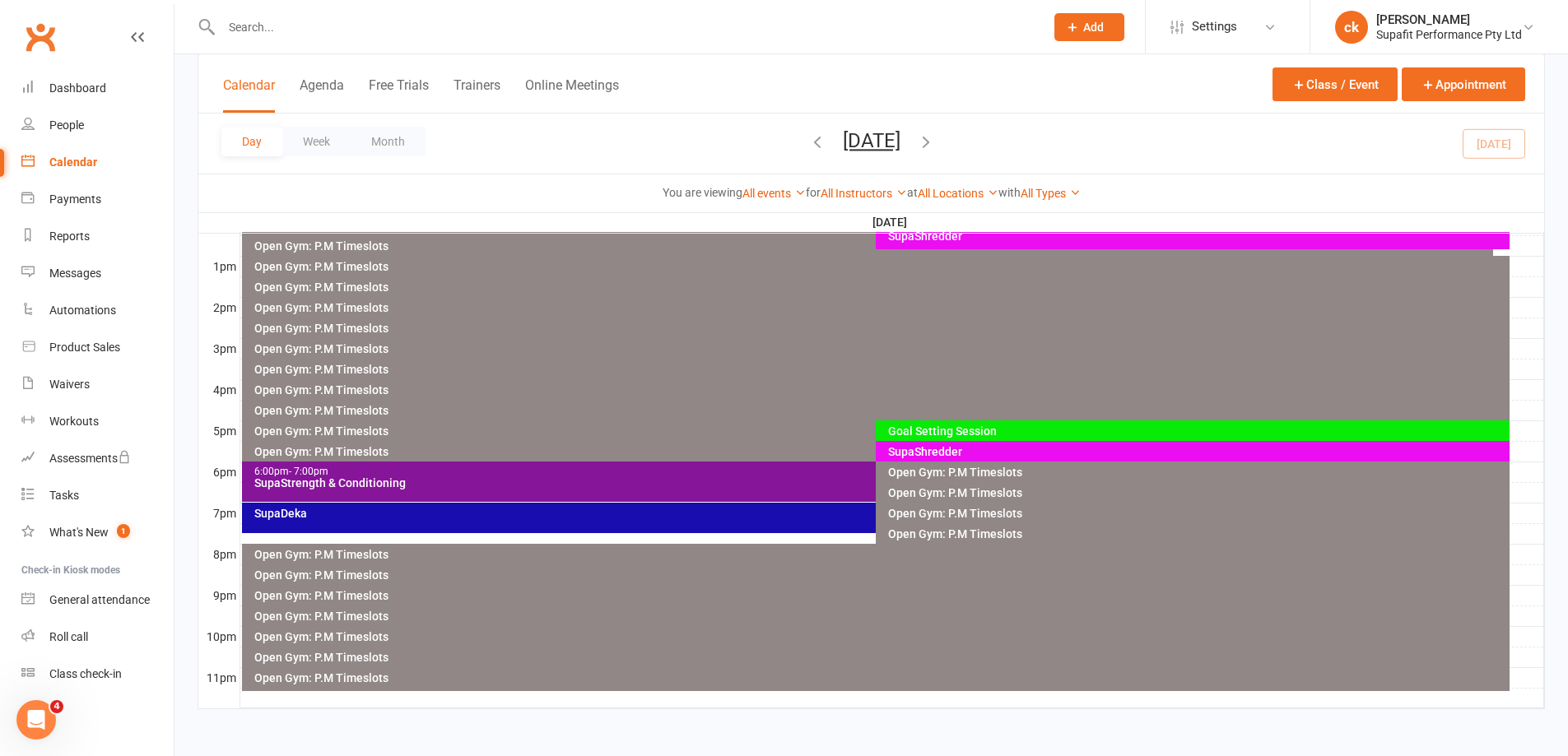
click at [808, 146] on icon "button" at bounding box center [817, 141] width 18 height 18
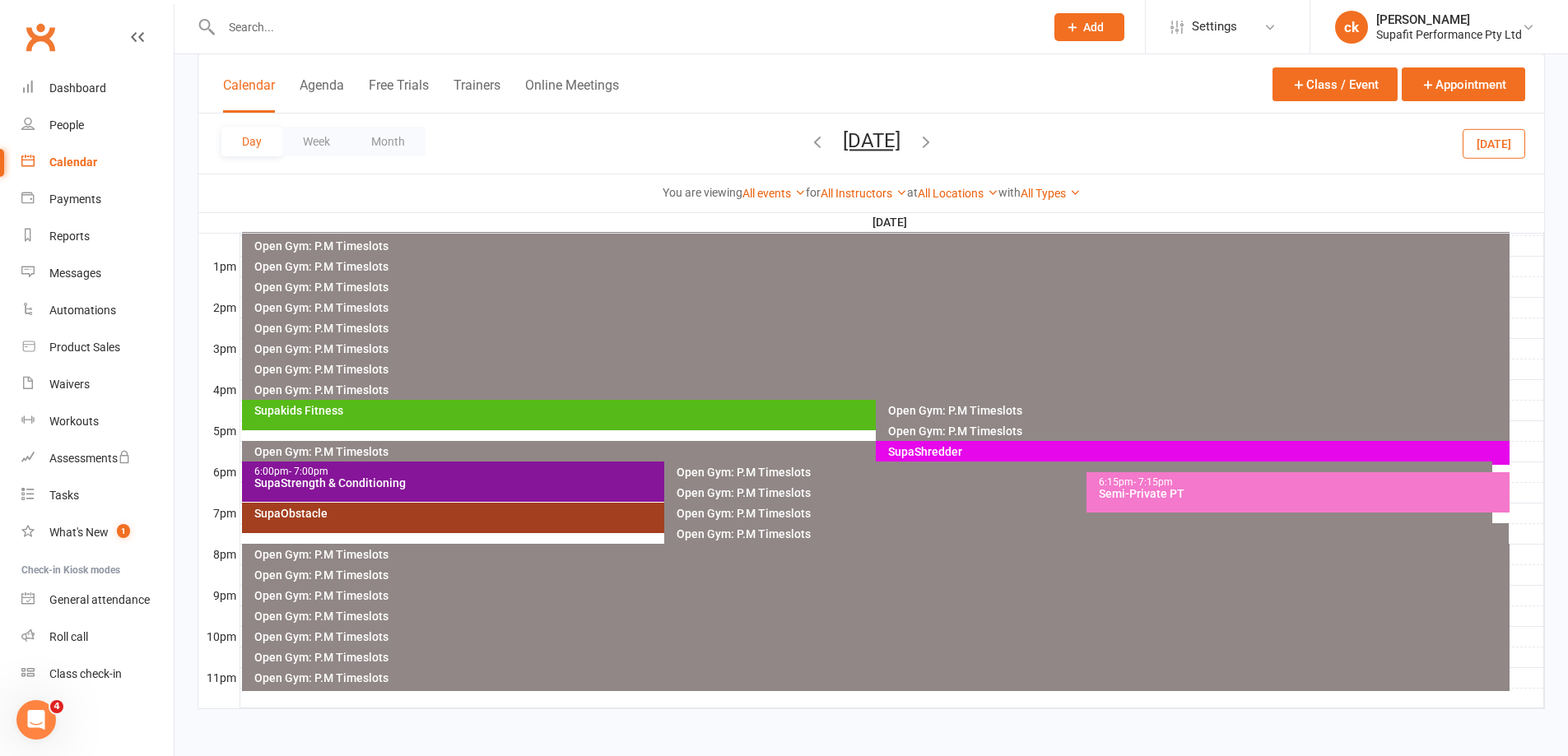
click at [1010, 451] on div "SupaShredder" at bounding box center [1196, 451] width 618 height 12
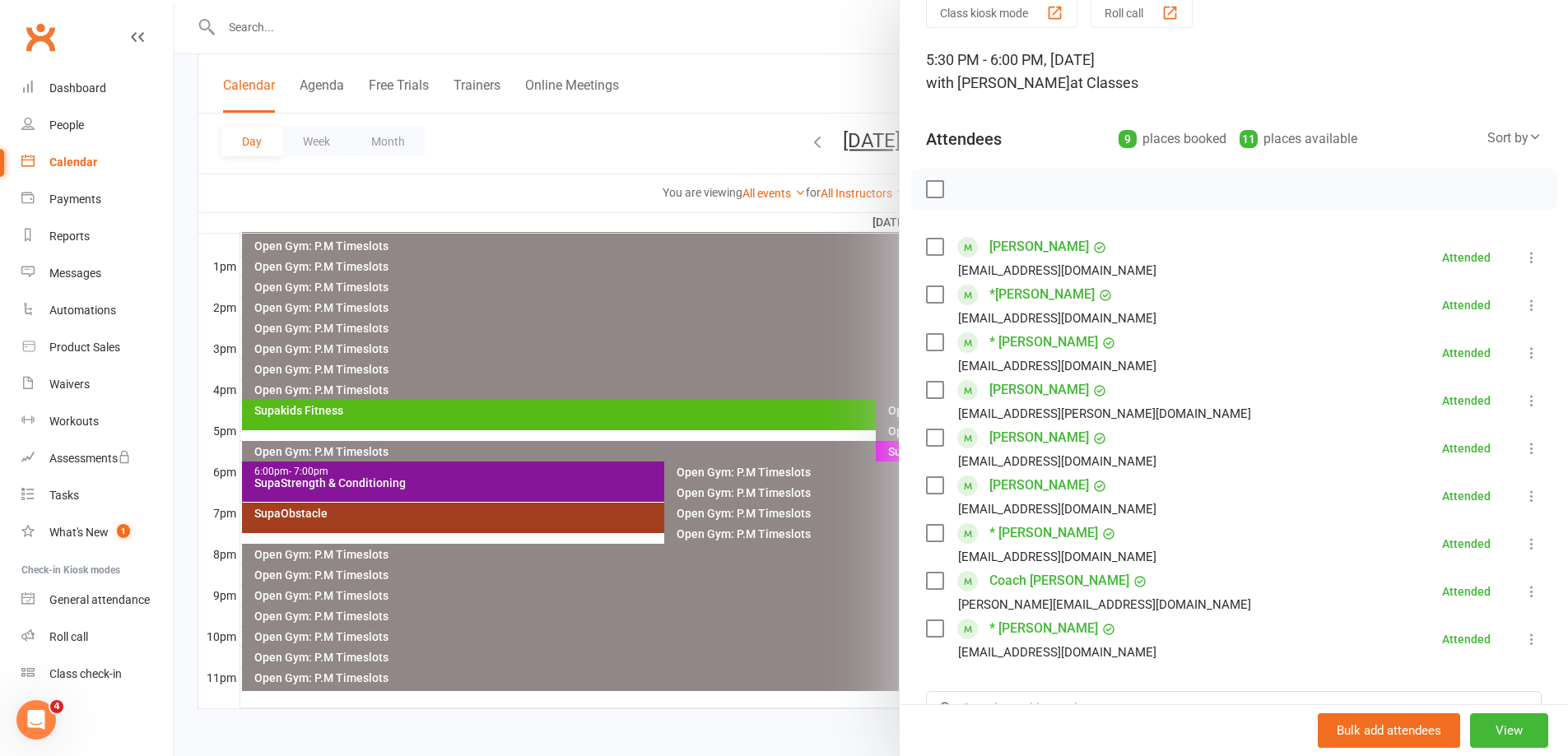
scroll to position [164, 0]
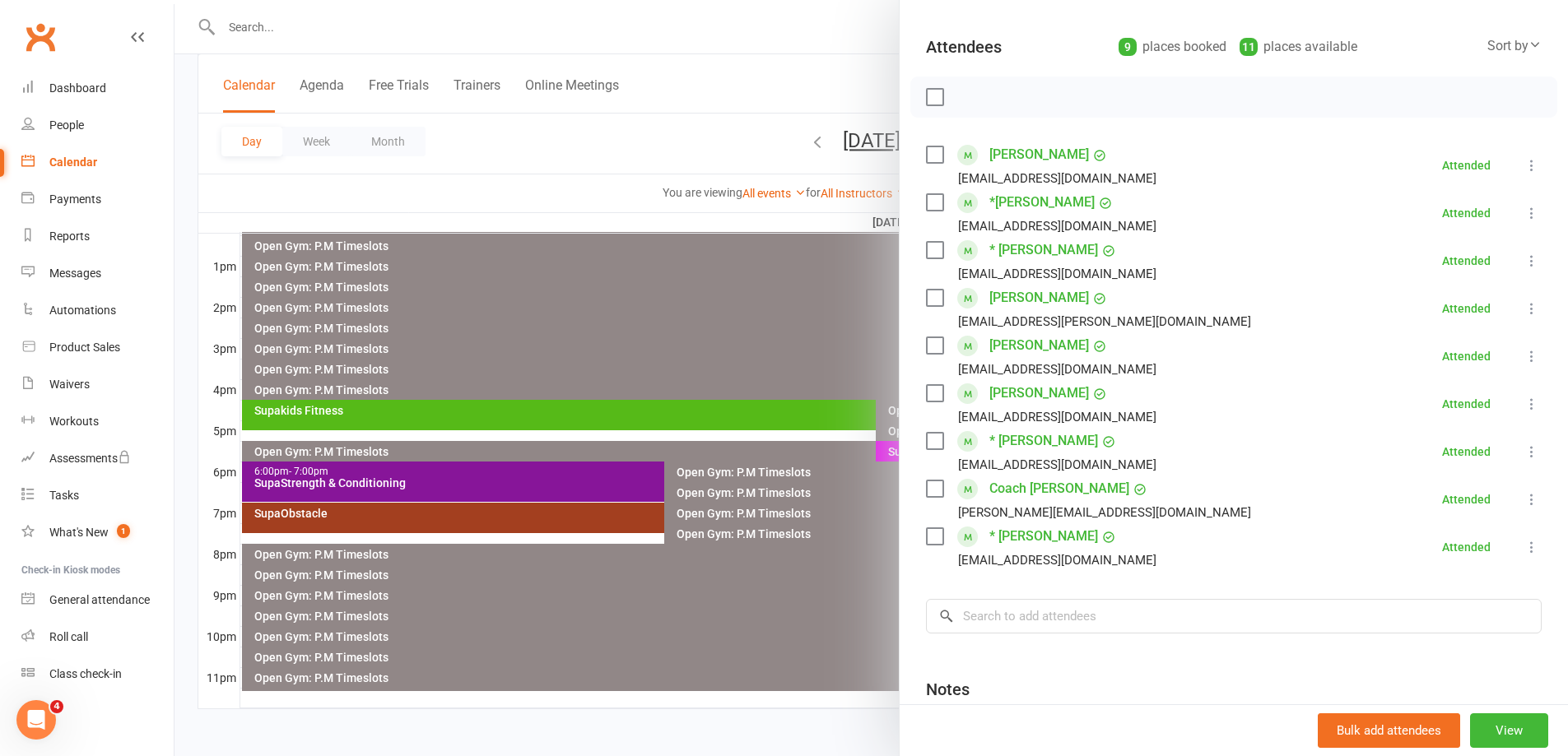
click at [589, 588] on div at bounding box center [870, 378] width 1393 height 756
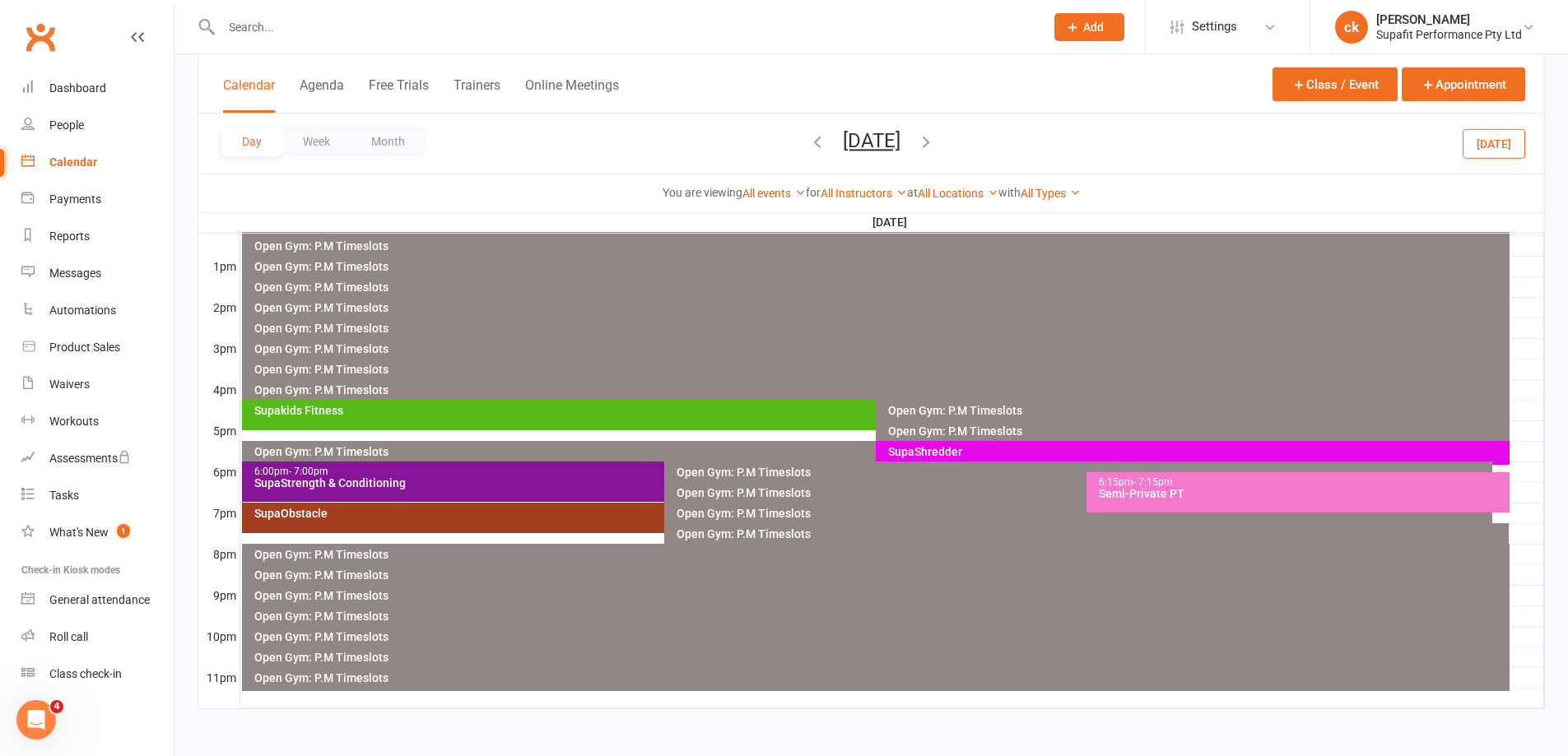
click at [575, 484] on div "SupaStrength & Conditioning" at bounding box center [661, 483] width 814 height 12
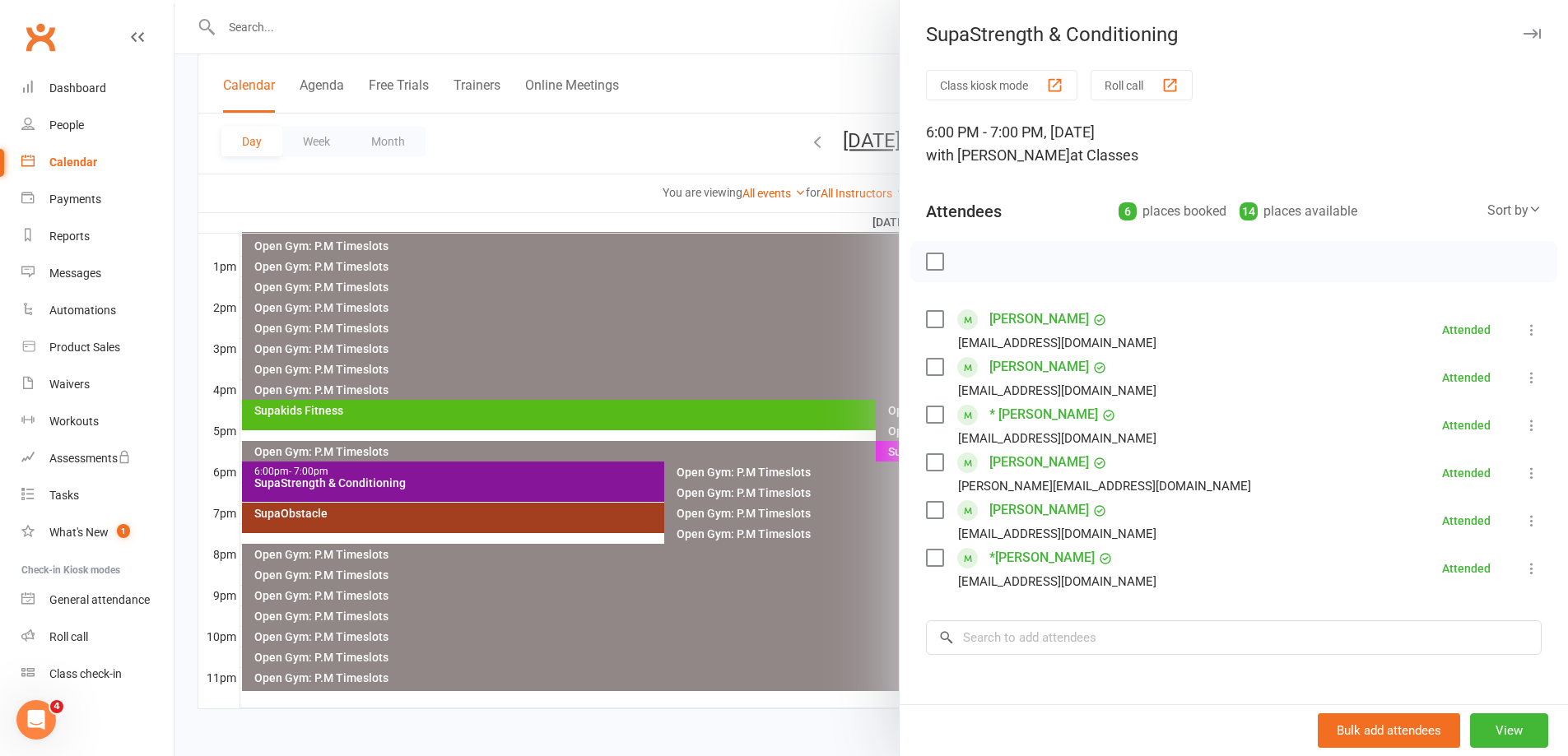
click at [425, 532] on div at bounding box center [870, 378] width 1393 height 756
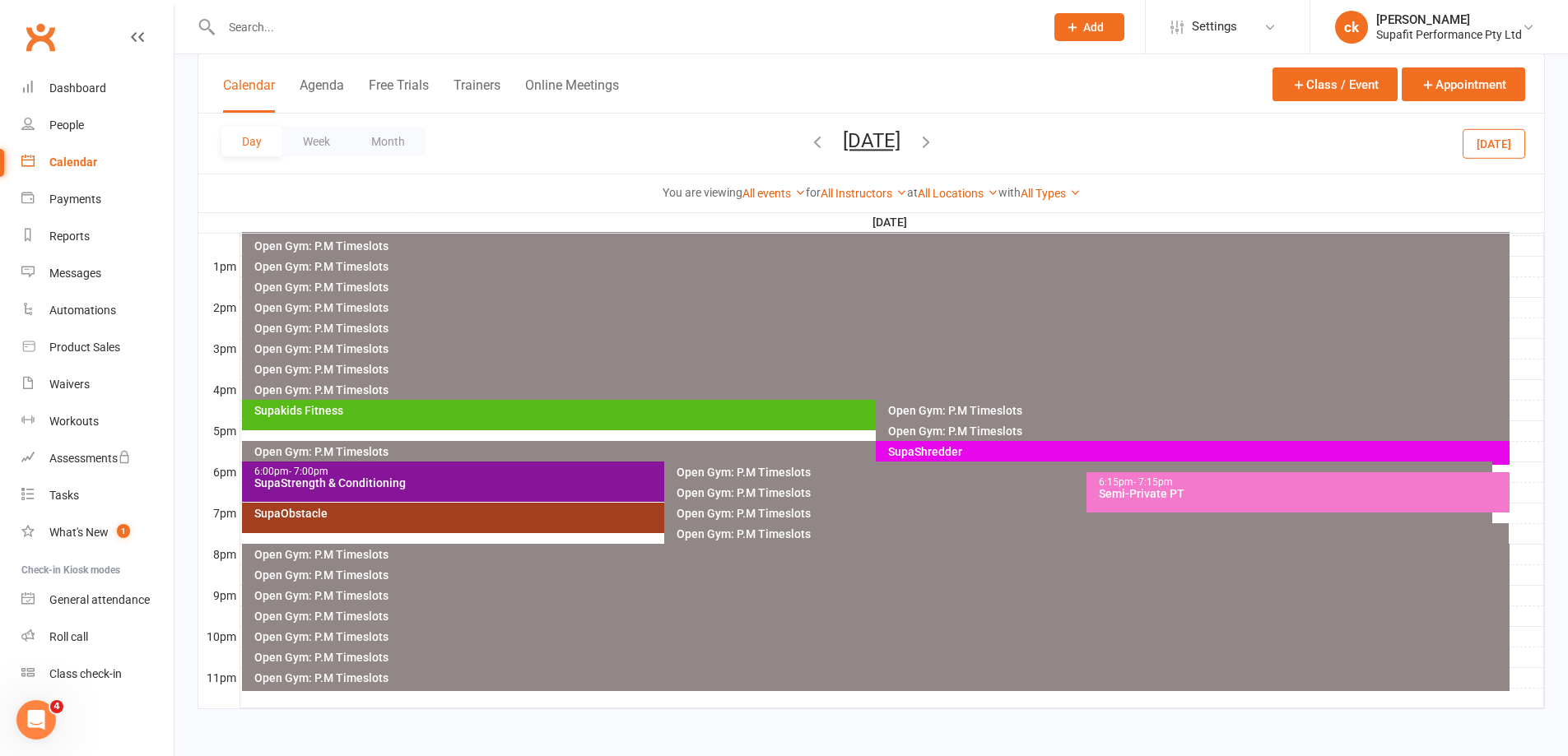
click at [446, 516] on div "SupaObstacle" at bounding box center [661, 513] width 814 height 12
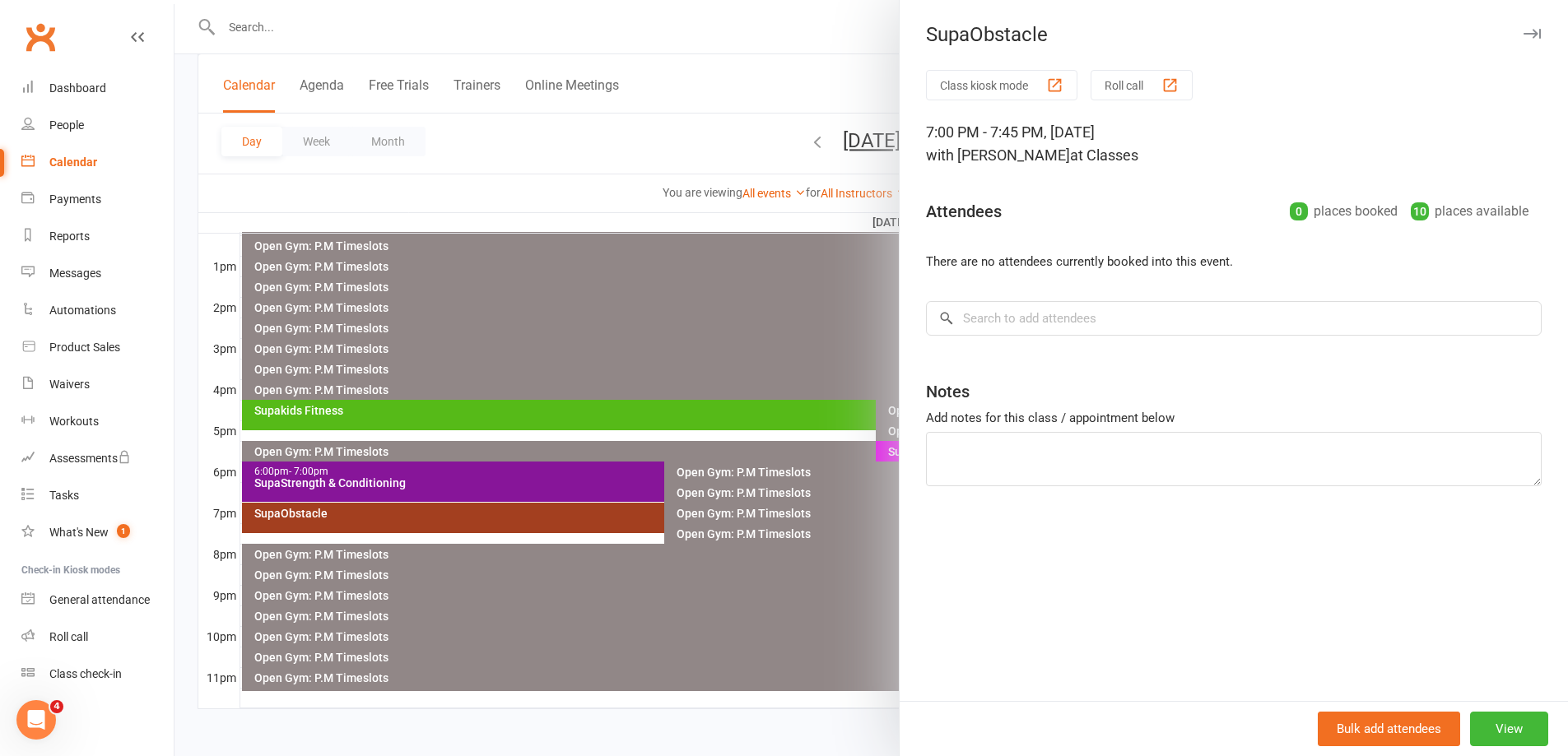
click at [446, 516] on div at bounding box center [870, 378] width 1393 height 756
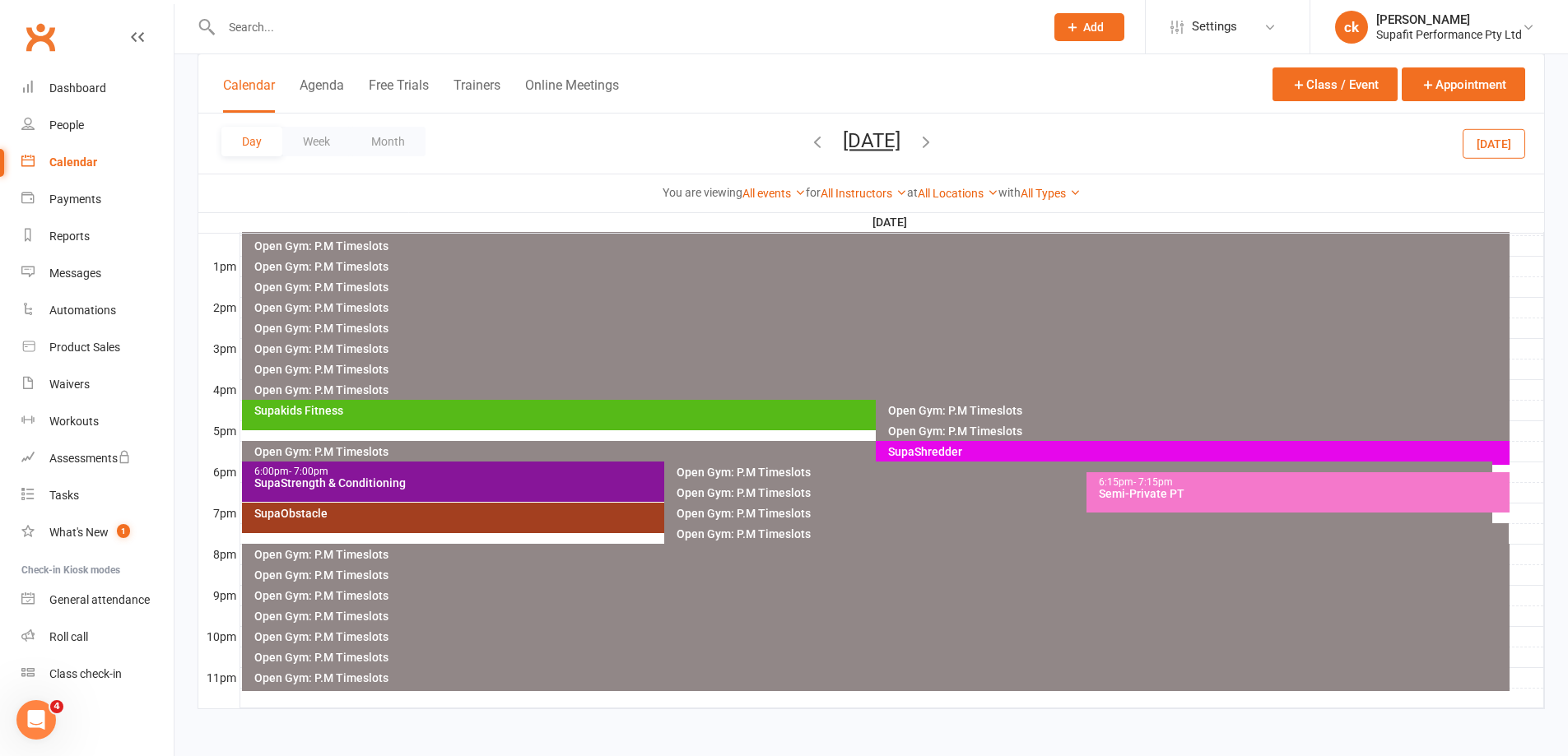
click at [446, 516] on div "SupaObstacle" at bounding box center [661, 513] width 814 height 12
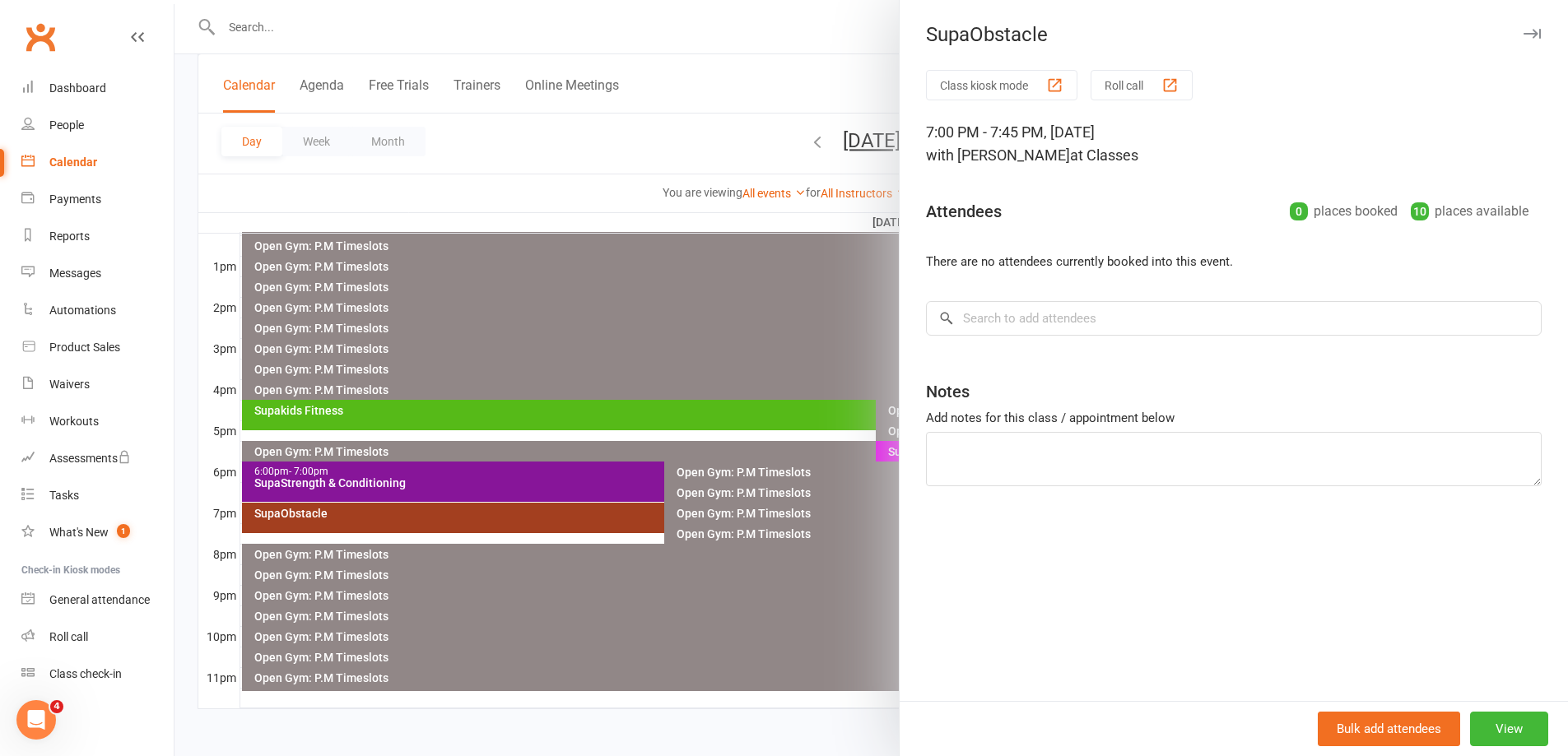
click at [599, 309] on div at bounding box center [870, 378] width 1393 height 756
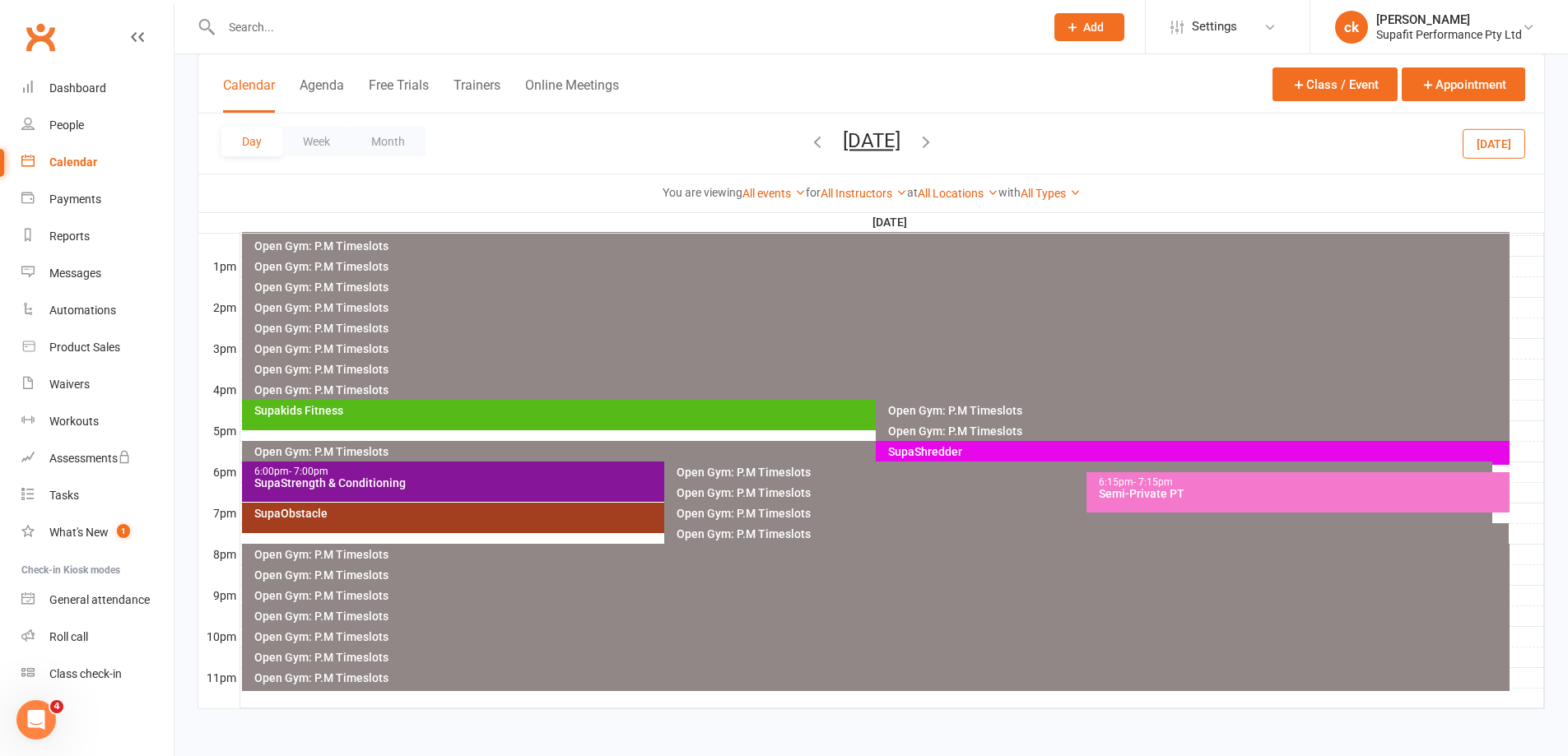
click at [1206, 499] on div "6:15pm - 7:15pm Semi-Private PT" at bounding box center [1297, 492] width 422 height 40
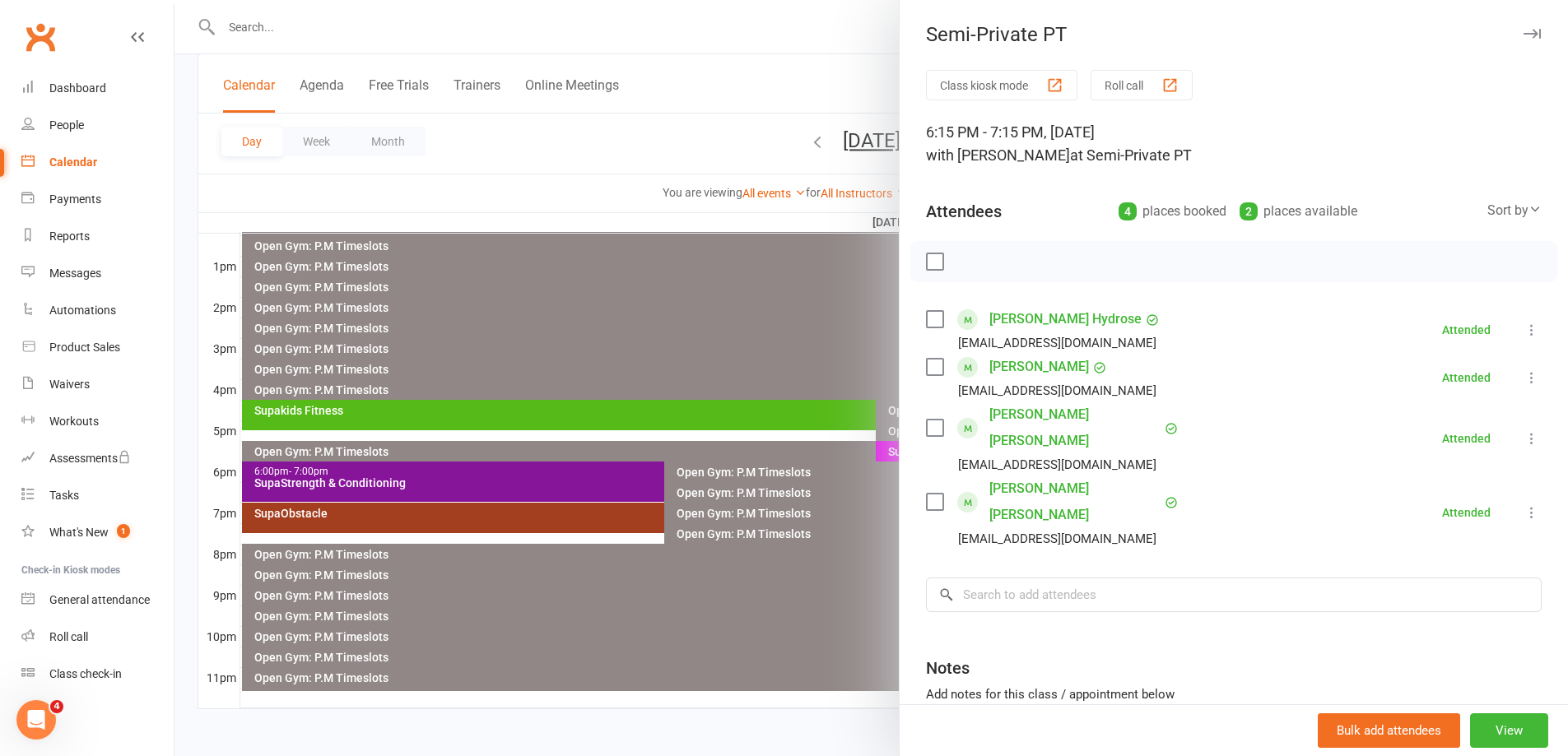
click at [689, 333] on div at bounding box center [870, 378] width 1393 height 756
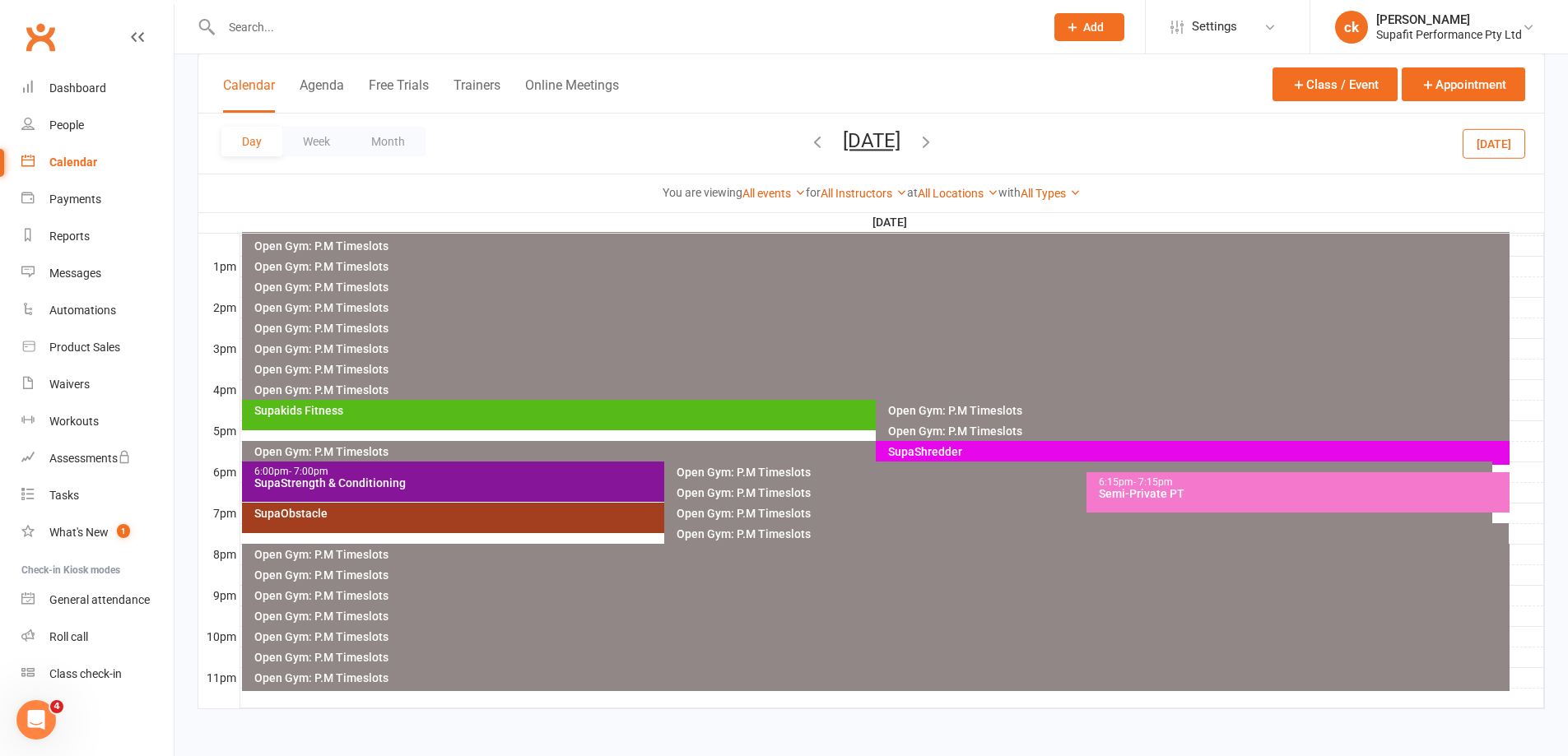
click at [935, 139] on icon "button" at bounding box center [926, 141] width 18 height 18
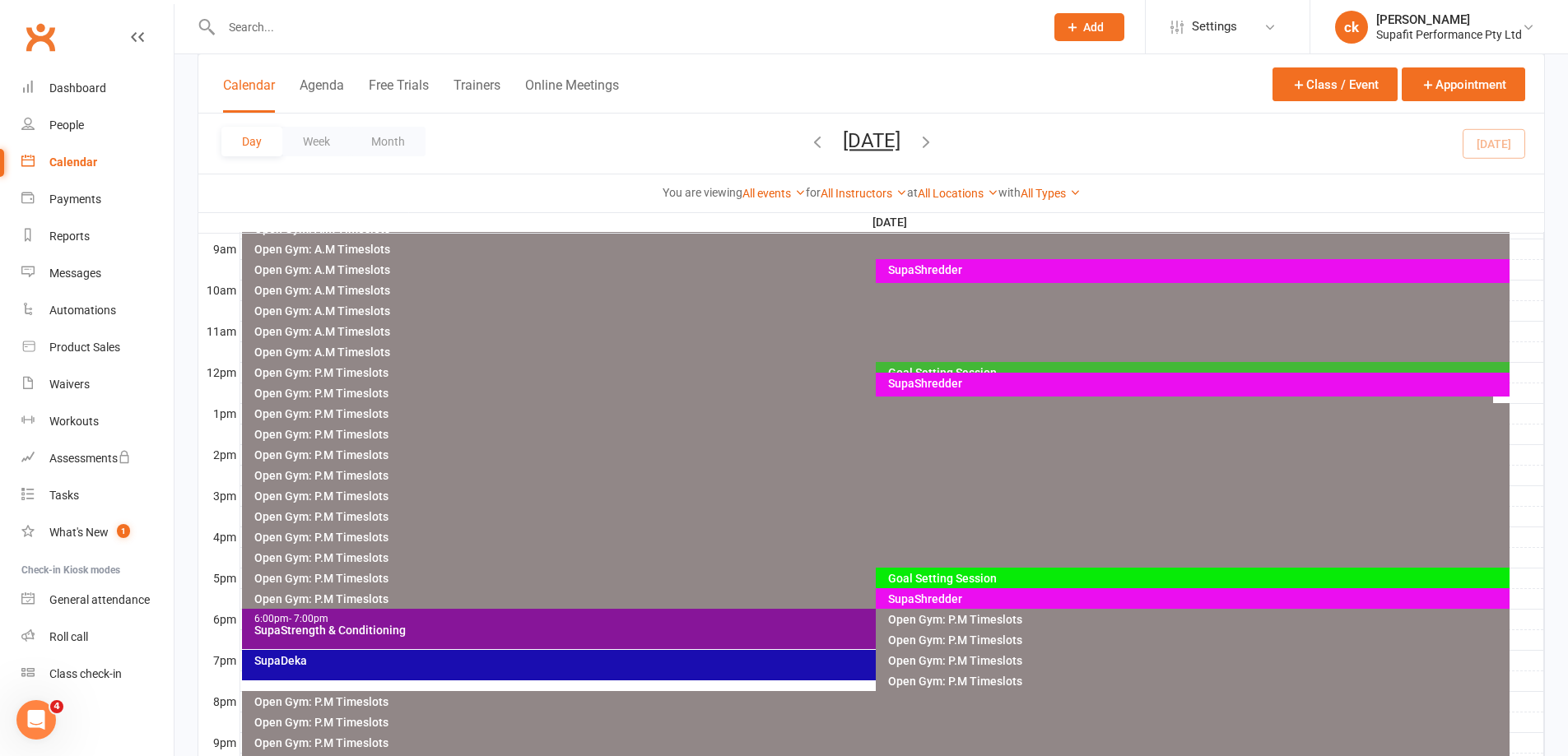
scroll to position [284, 0]
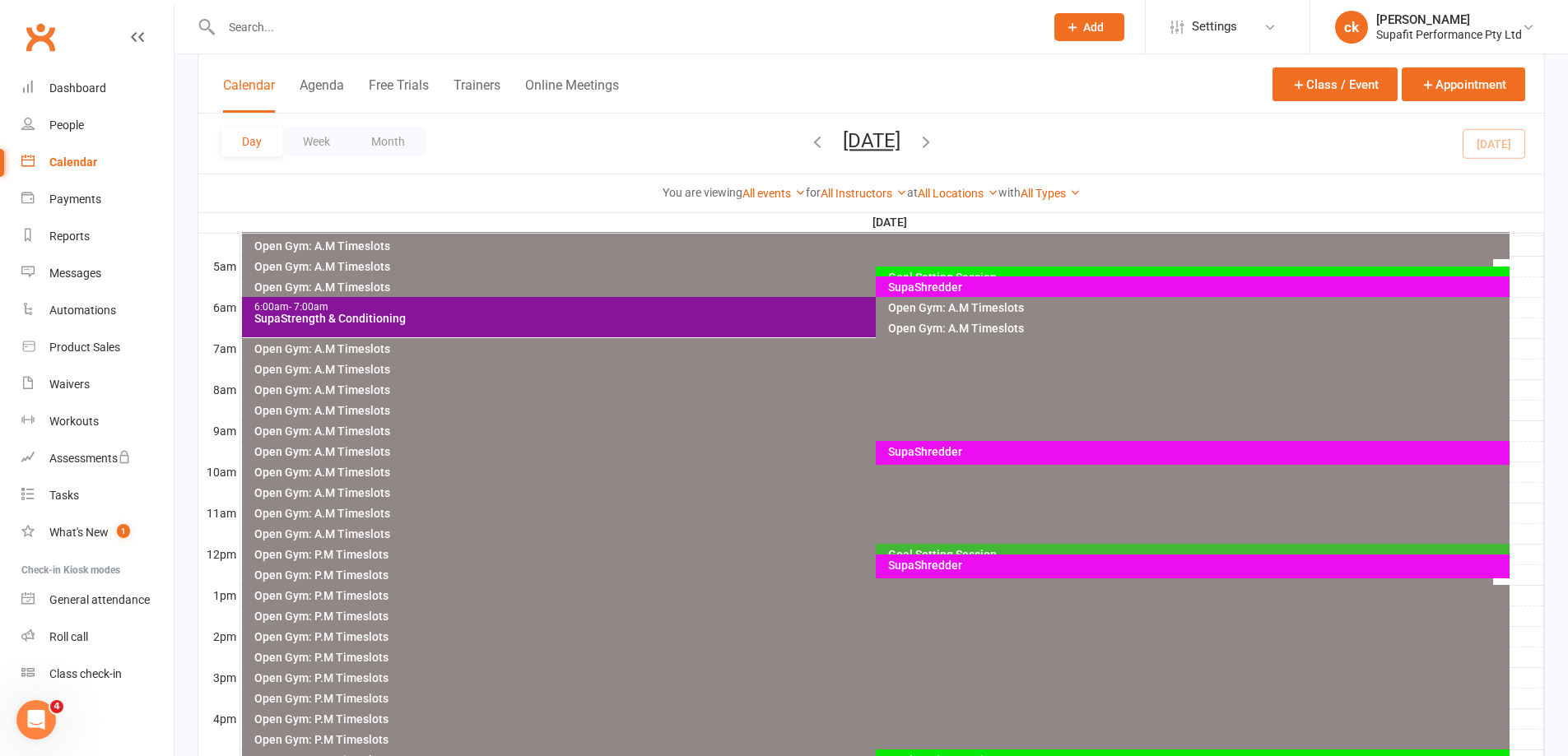
click at [935, 148] on icon "button" at bounding box center [926, 141] width 18 height 18
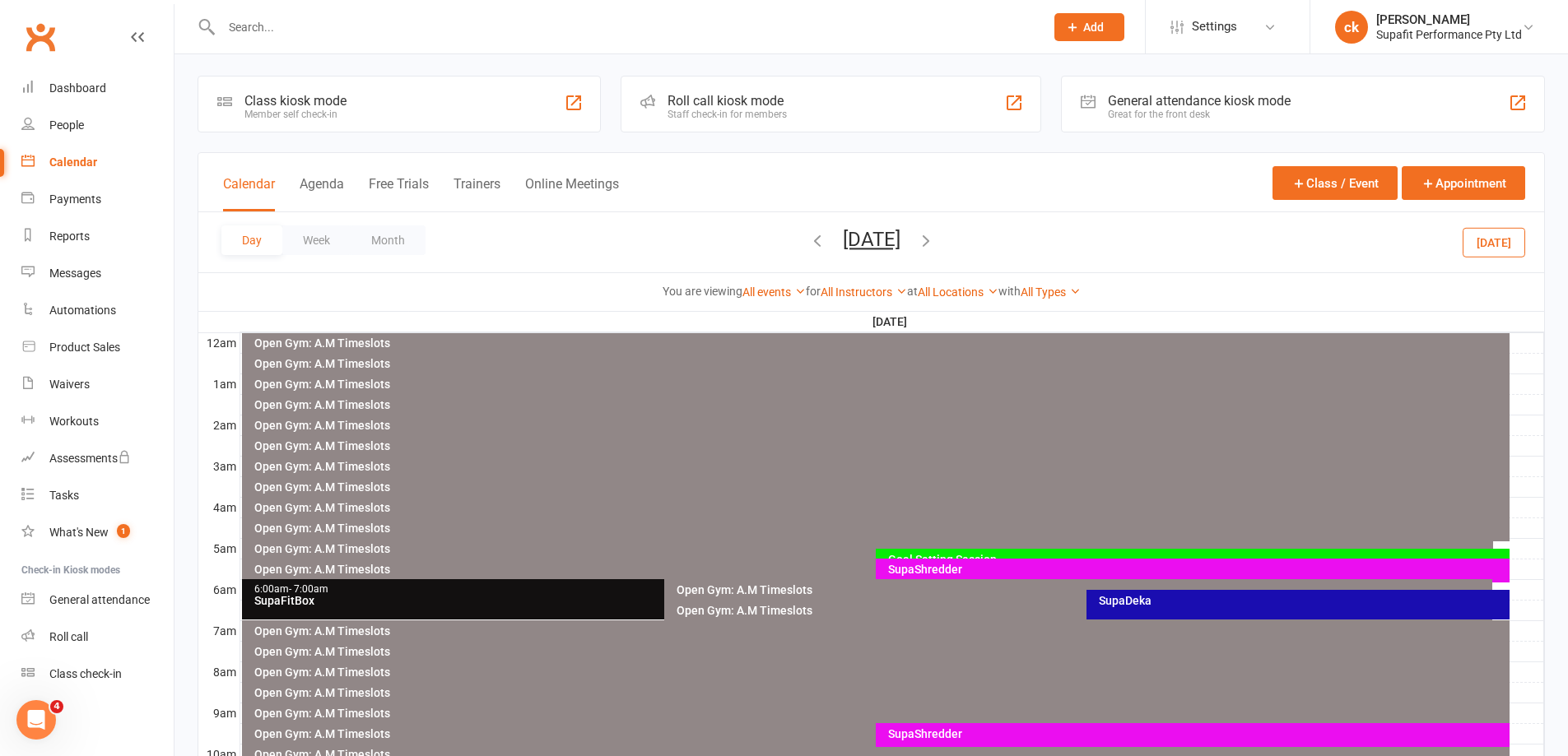
scroll to position [0, 0]
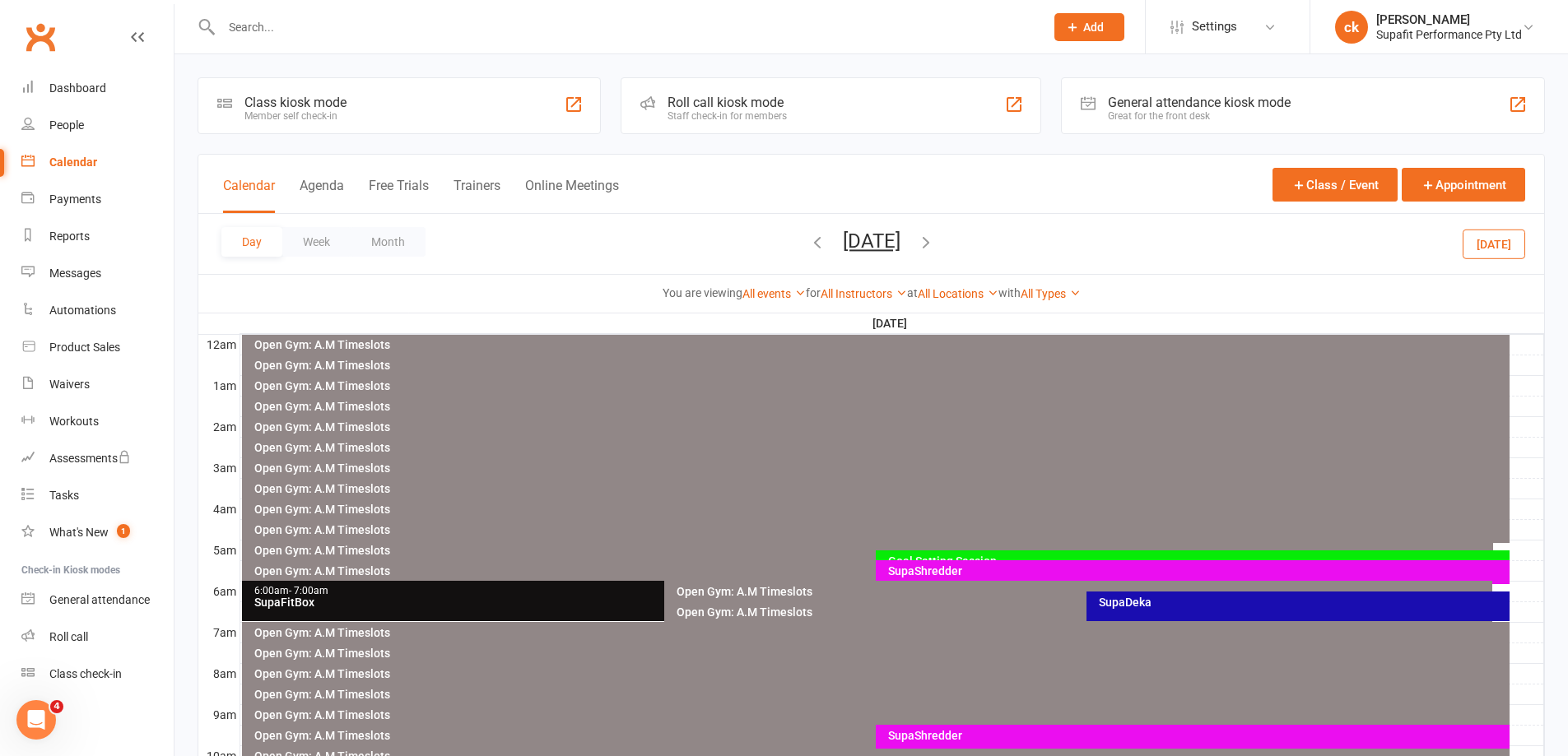
click at [495, 598] on div "SupaFitBox" at bounding box center [661, 602] width 814 height 12
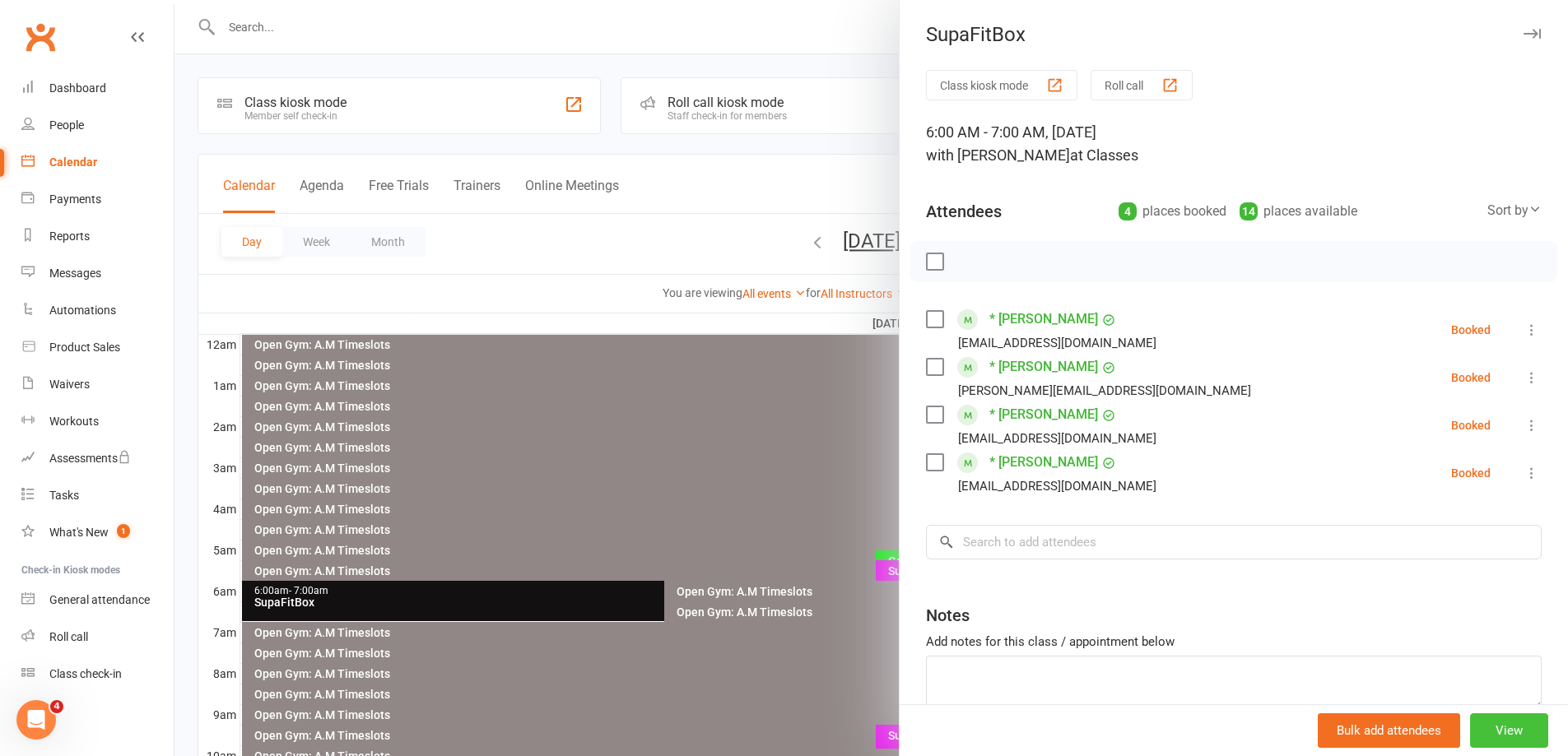
click at [1476, 725] on button "View" at bounding box center [1509, 730] width 78 height 35
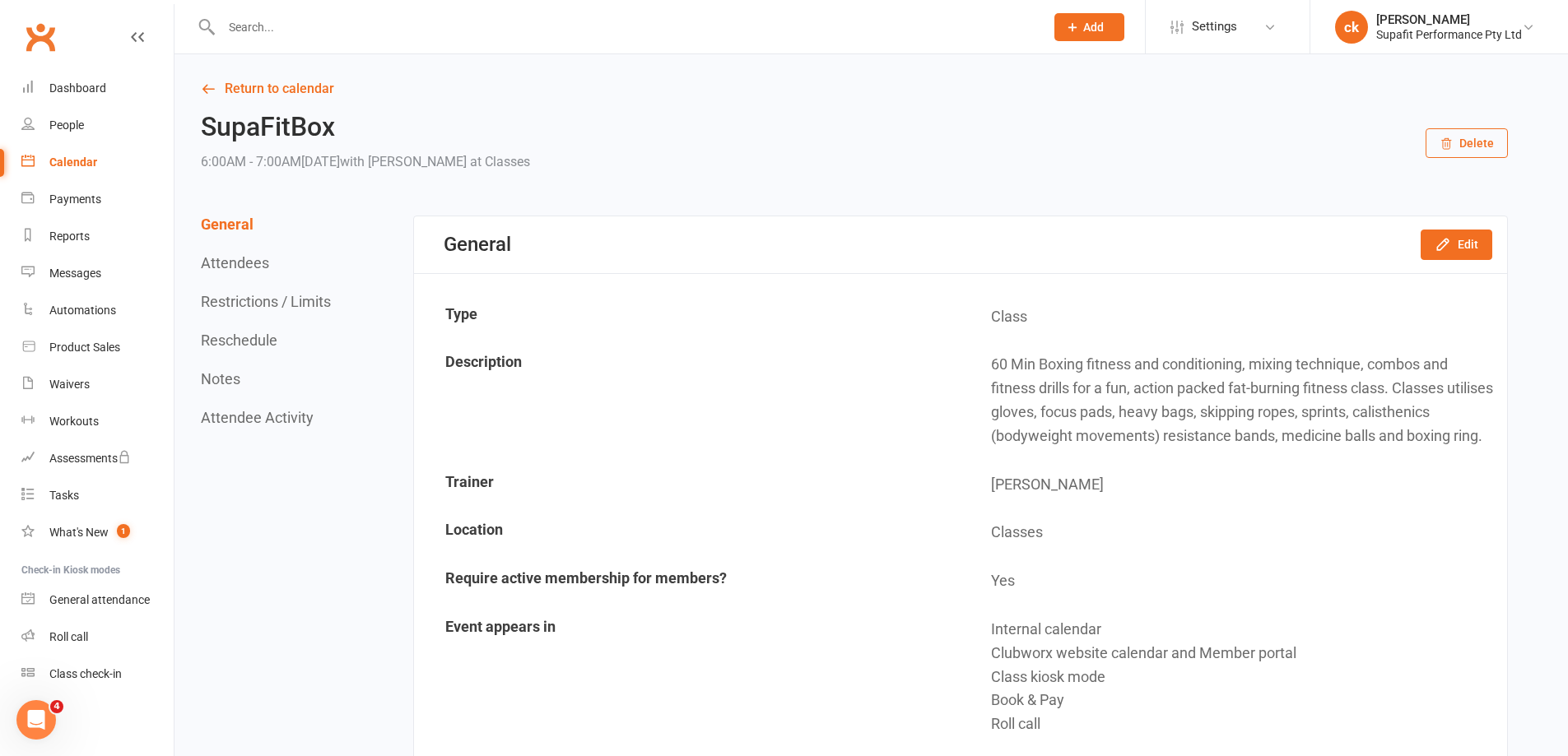
click at [1478, 146] on button "Delete" at bounding box center [1466, 143] width 83 height 30
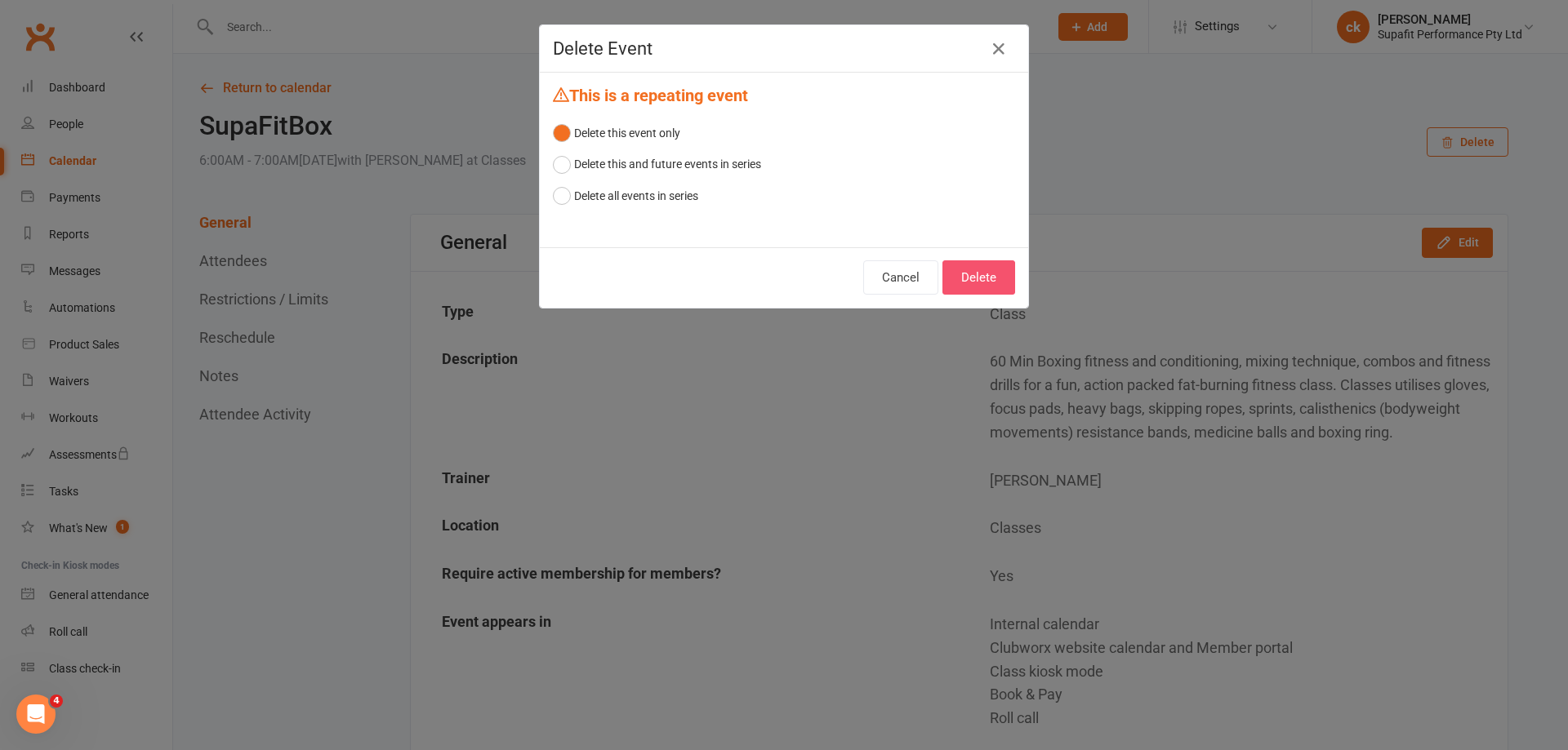
click at [967, 278] on button "Delete" at bounding box center [978, 278] width 73 height 34
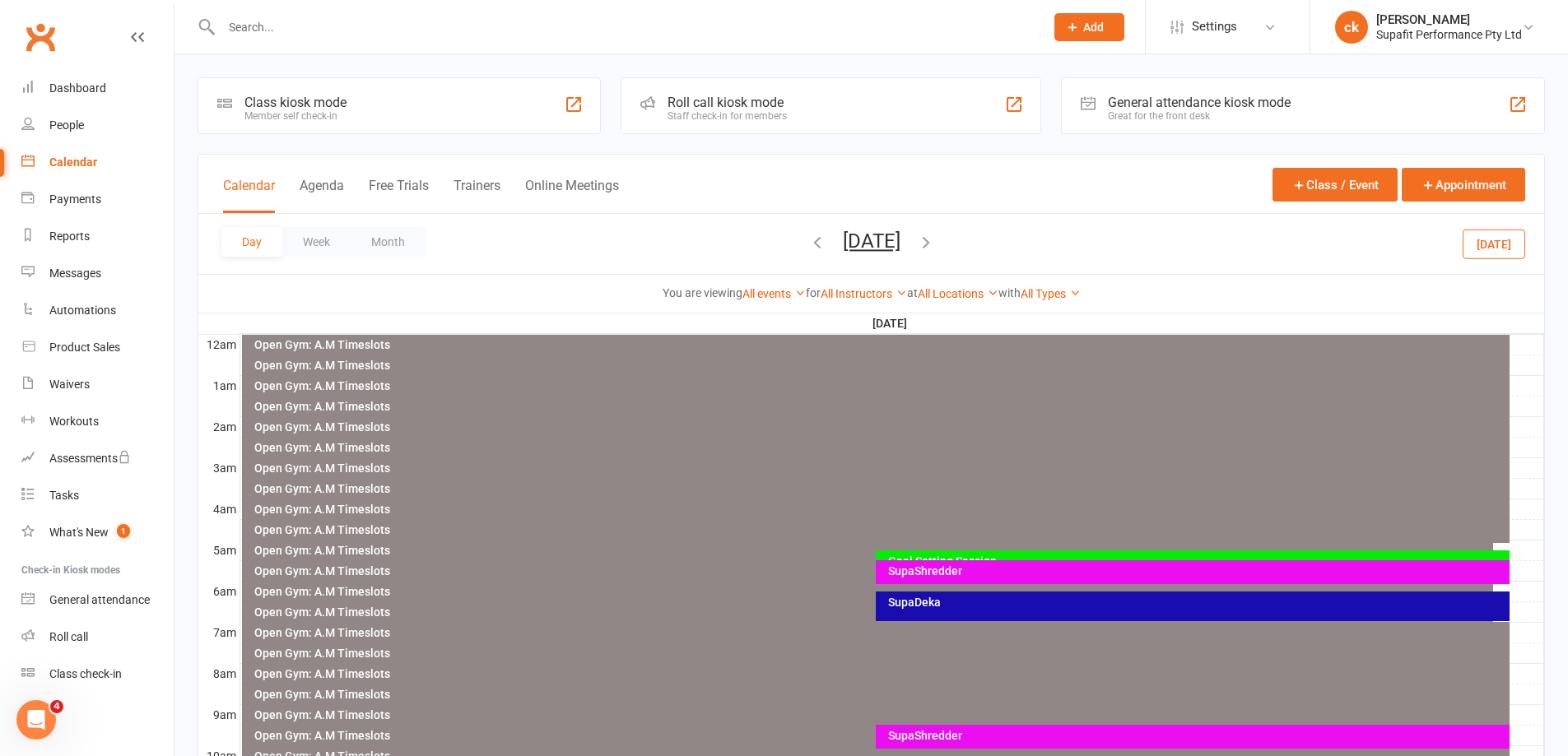
click at [292, 34] on input "text" at bounding box center [624, 27] width 817 height 23
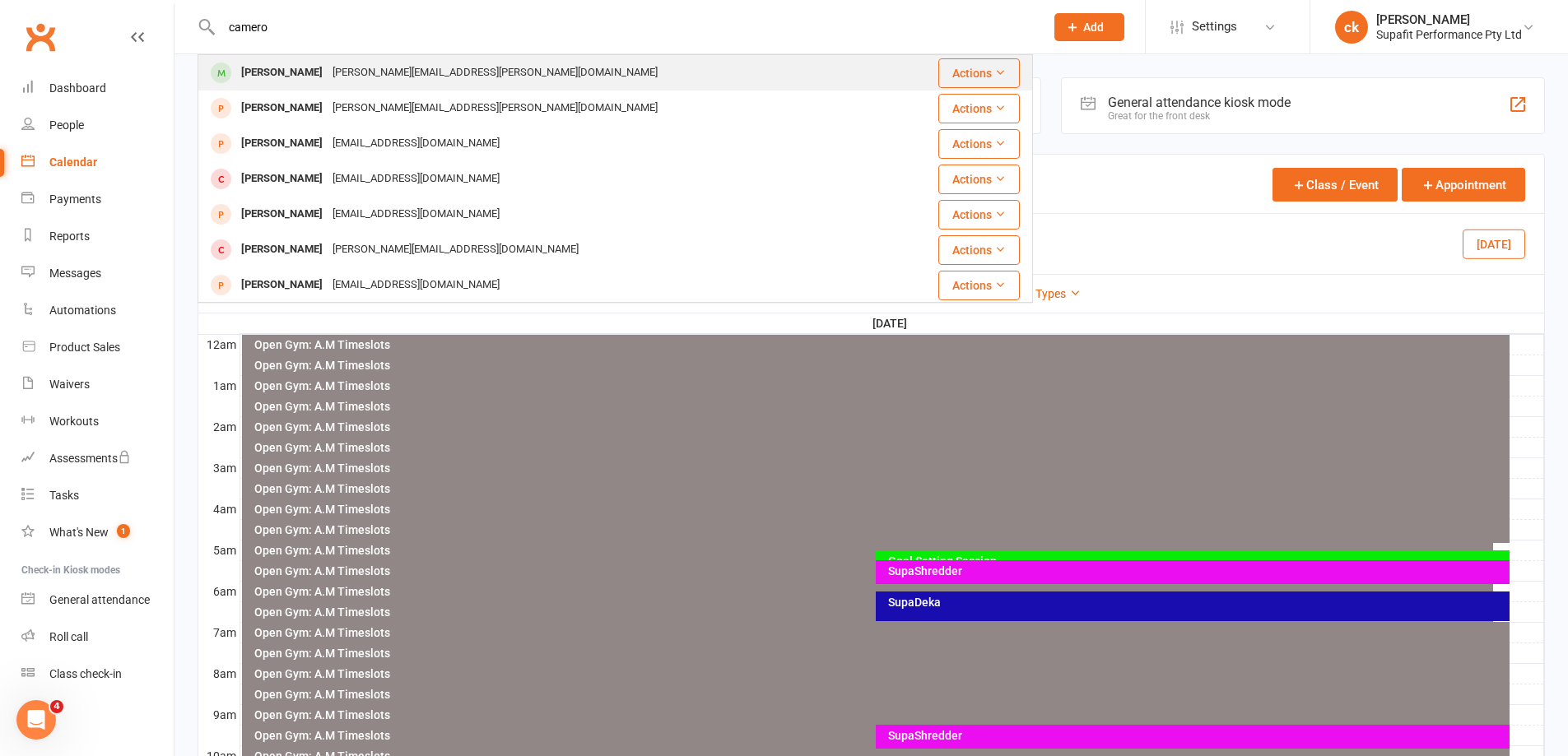
type input "camero"
click at [307, 72] on div "[PERSON_NAME]" at bounding box center [282, 73] width 92 height 24
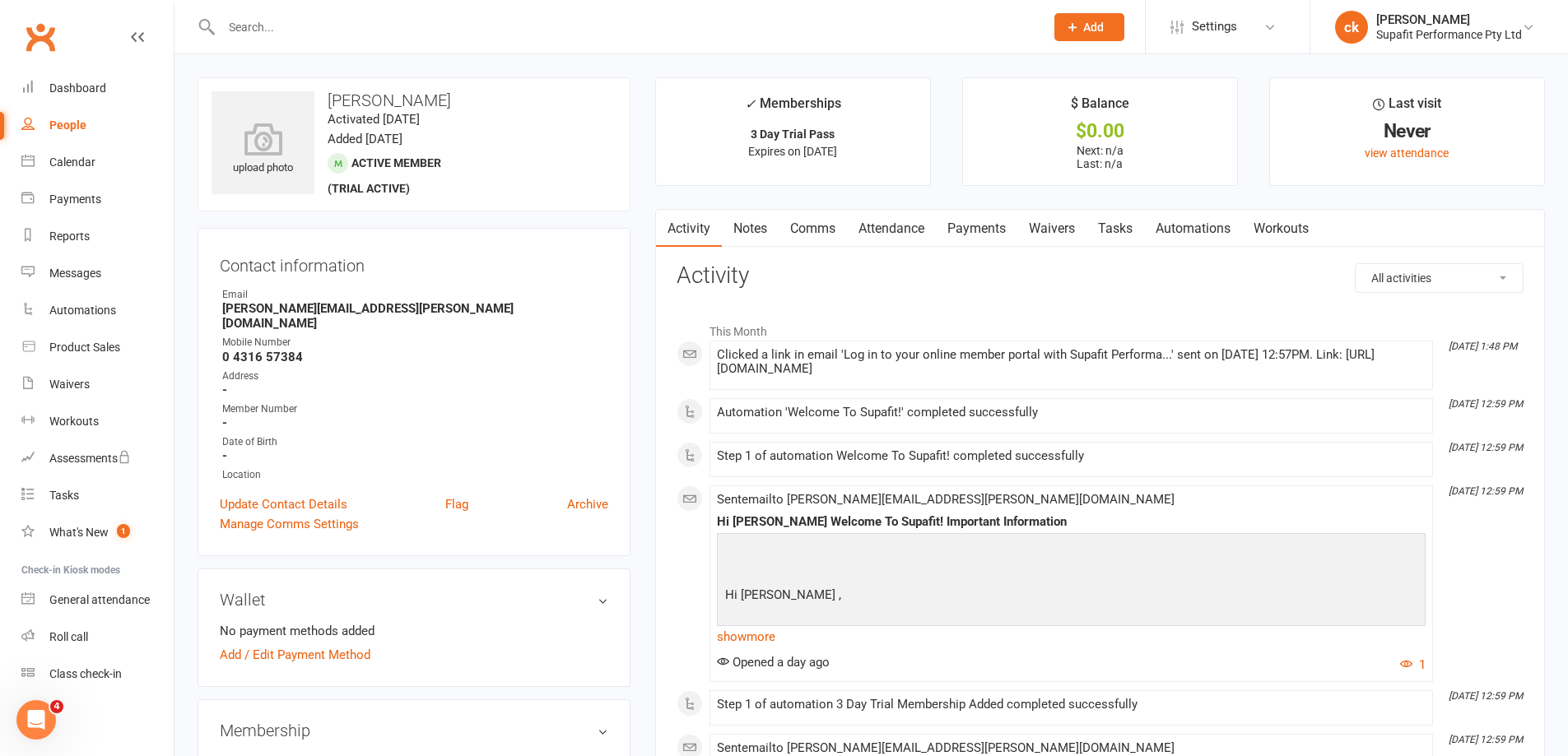
click at [821, 238] on link "Comms" at bounding box center [812, 229] width 69 height 38
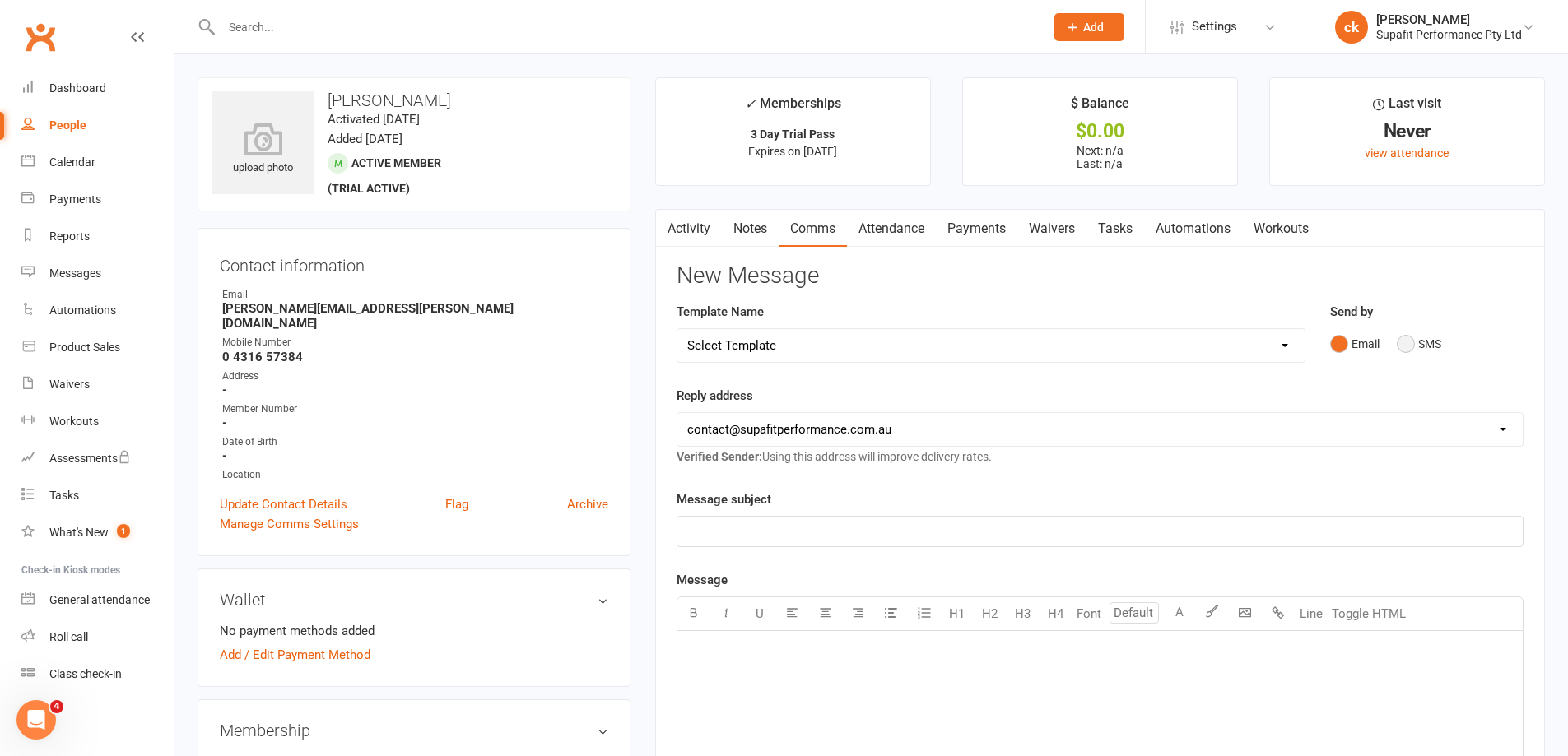
click at [1410, 357] on button "SMS" at bounding box center [1419, 344] width 45 height 31
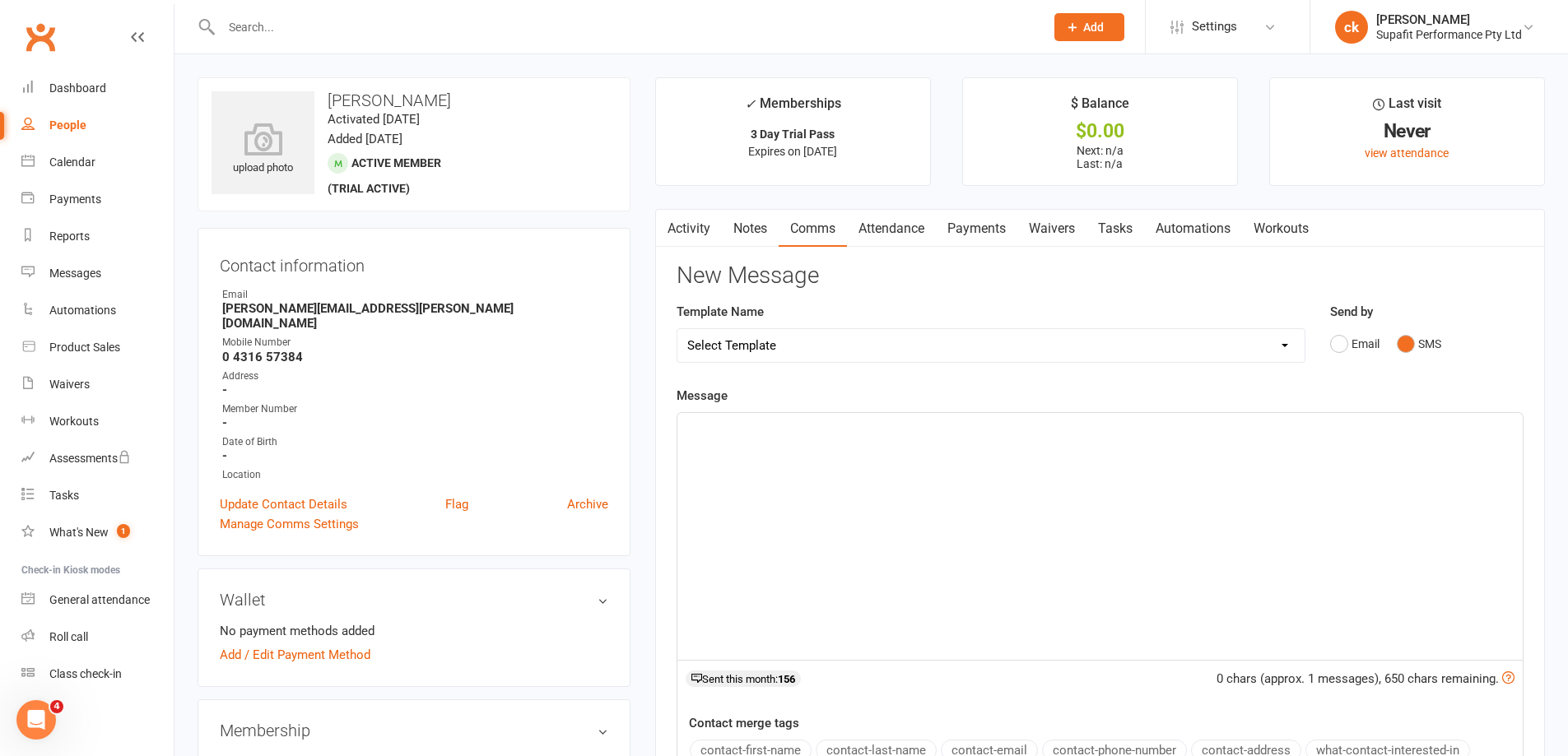
click at [912, 437] on div "﻿" at bounding box center [1100, 536] width 846 height 247
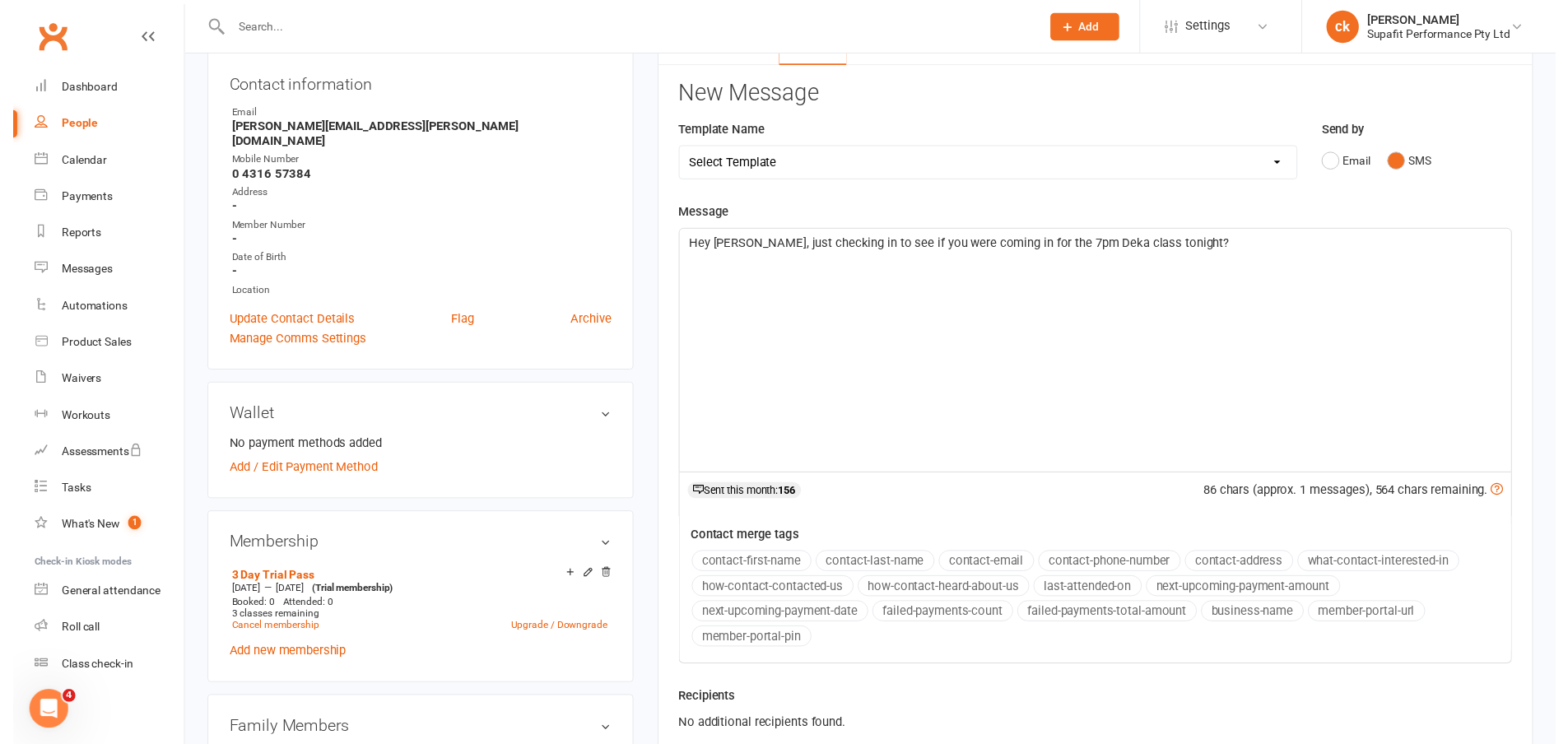
scroll to position [329, 0]
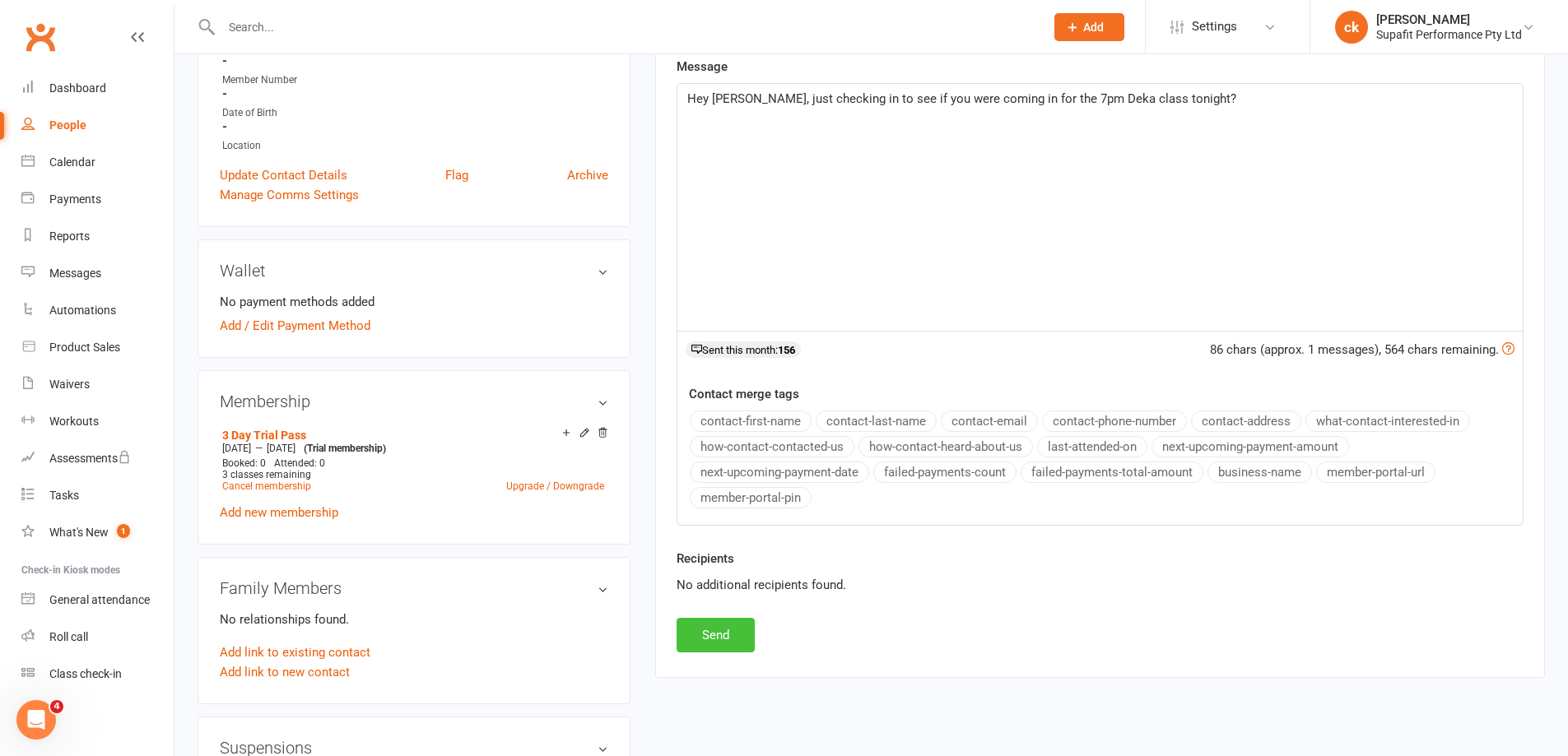
click at [731, 640] on button "Send" at bounding box center [715, 635] width 78 height 35
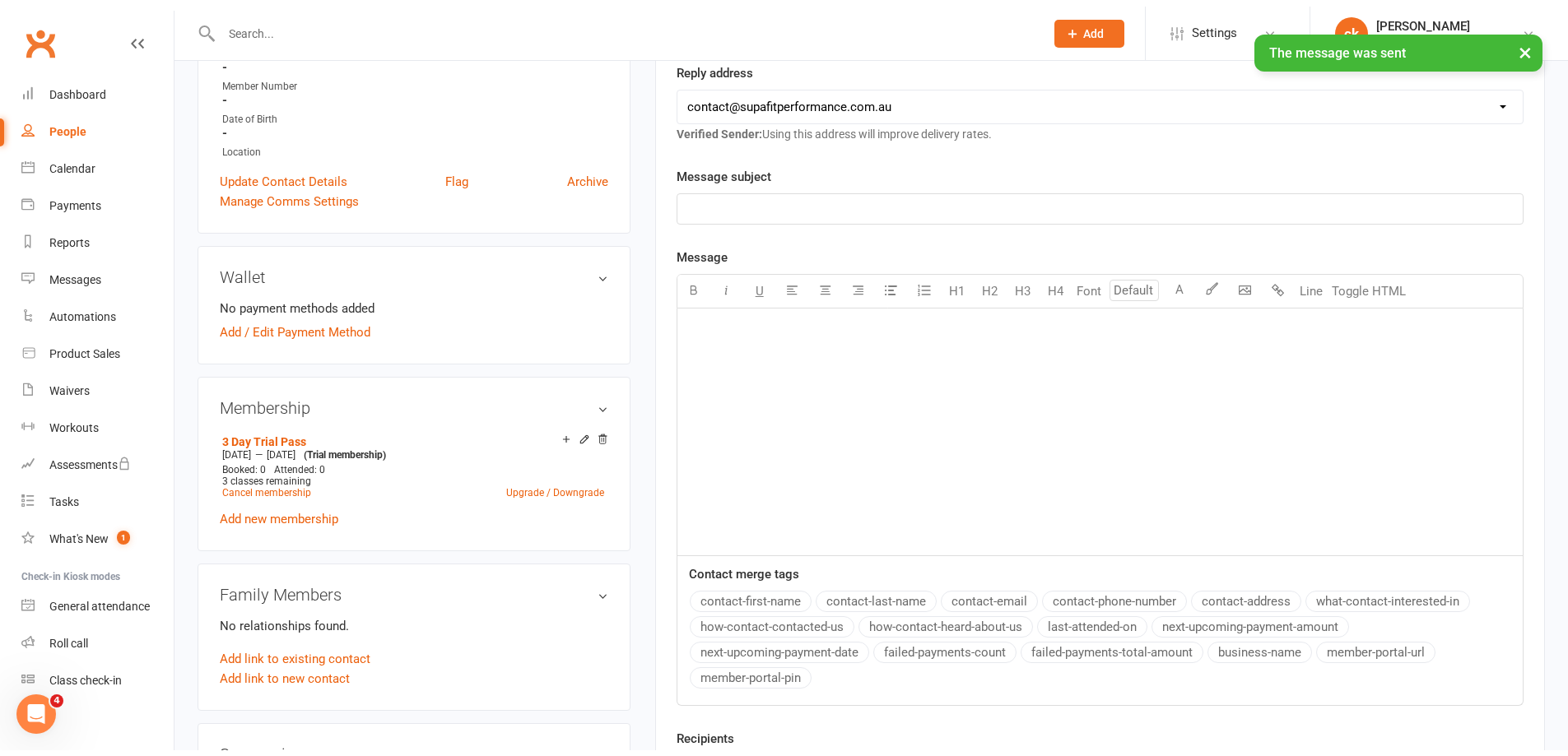
scroll to position [411, 0]
